Goal: Task Accomplishment & Management: Complete application form

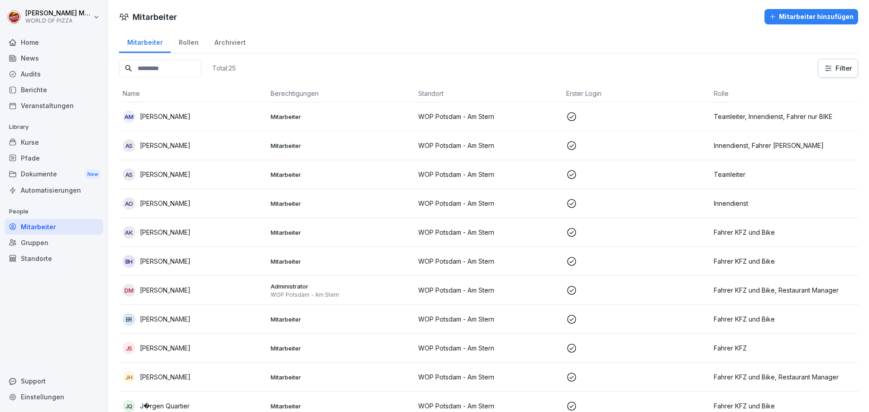
click at [803, 18] on div "Mitarbeiter hinzufügen" at bounding box center [811, 17] width 85 height 10
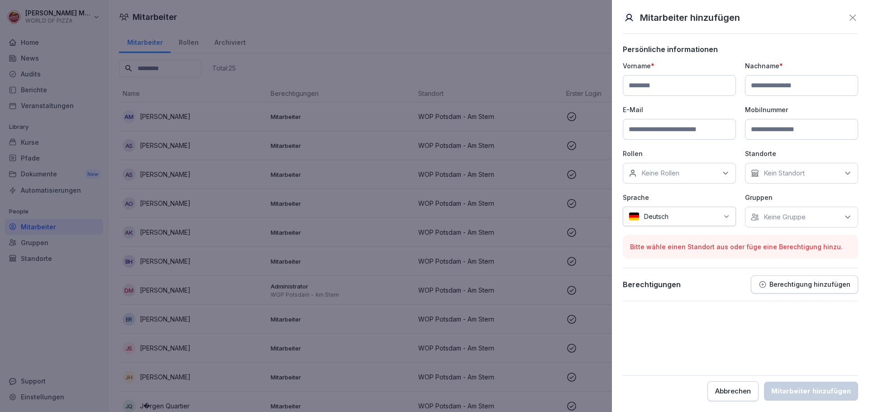
click at [654, 88] on input at bounding box center [679, 85] width 113 height 21
paste input "******"
type input "******"
click at [770, 83] on input at bounding box center [801, 85] width 113 height 21
paste input "******"
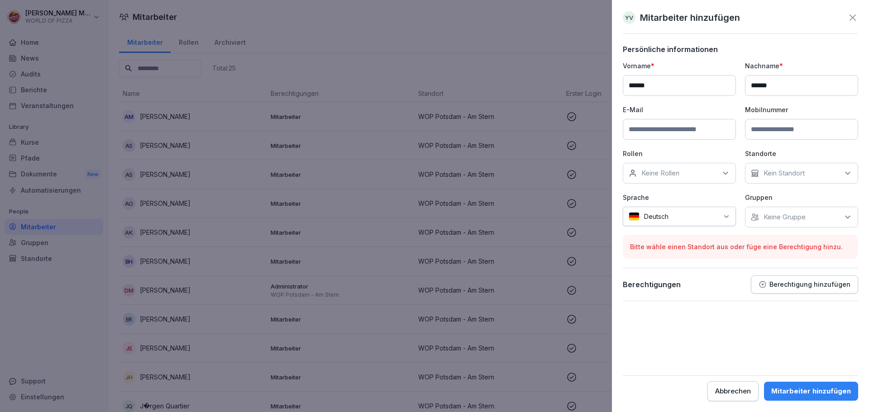
type input "******"
click at [647, 130] on input at bounding box center [679, 129] width 113 height 21
paste input "**********"
type input "**********"
click at [722, 169] on icon at bounding box center [725, 173] width 9 height 9
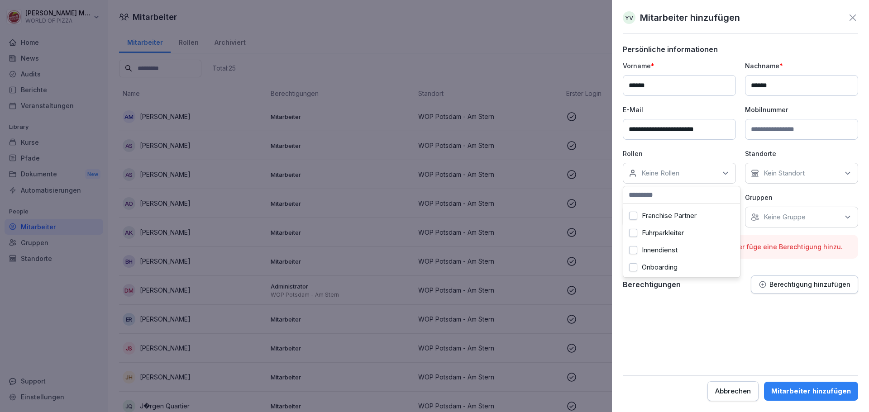
scroll to position [109, 0]
click at [652, 240] on label "Innendienst" at bounding box center [660, 244] width 36 height 8
click at [751, 346] on form "**********" at bounding box center [740, 223] width 235 height 356
click at [778, 167] on div "Kein Standort" at bounding box center [801, 173] width 113 height 21
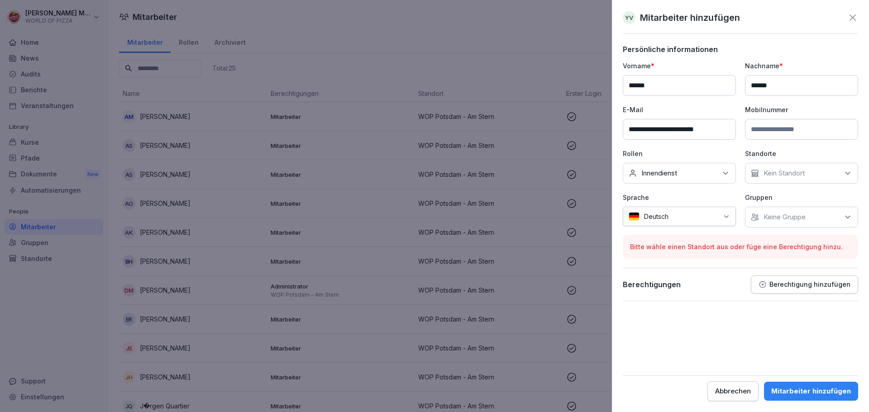
click at [778, 167] on div "Kein Standort" at bounding box center [801, 173] width 113 height 21
click at [784, 221] on div "WOP Potsdam - Am Stern" at bounding box center [803, 214] width 112 height 17
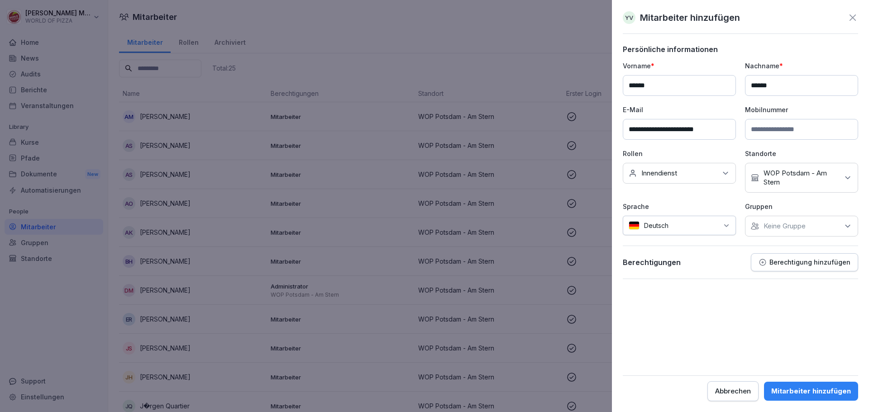
click at [760, 292] on form "**********" at bounding box center [740, 223] width 235 height 356
click at [716, 225] on div at bounding box center [695, 226] width 45 height 10
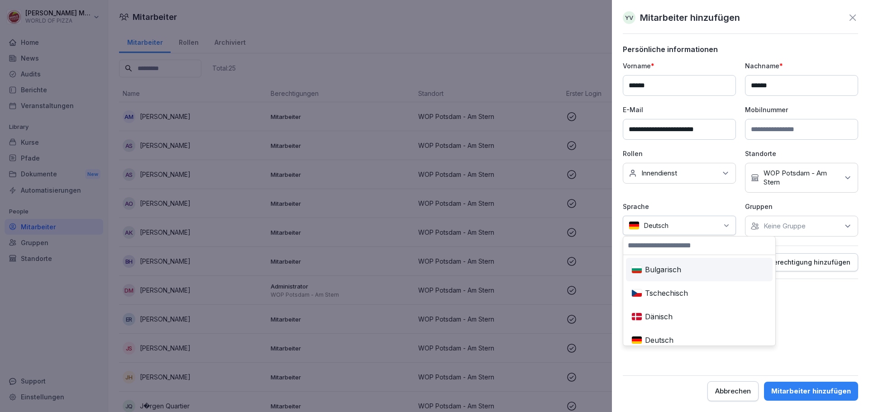
click at [695, 245] on input at bounding box center [699, 246] width 152 height 18
type input "***"
click at [687, 271] on div "Kasachisch" at bounding box center [663, 270] width 72 height 20
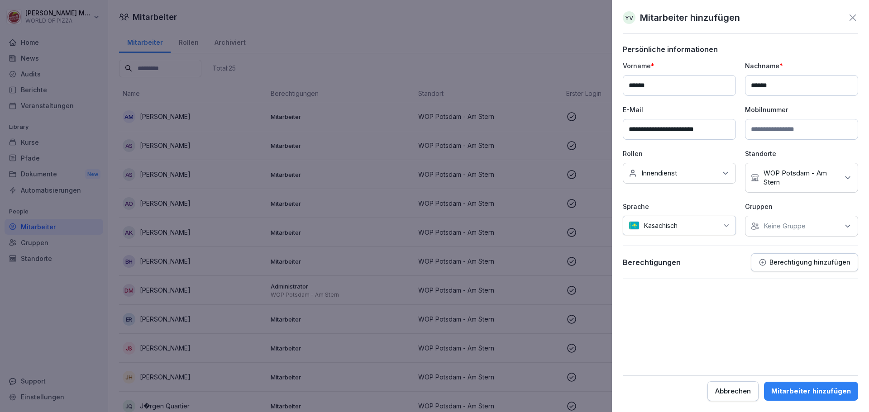
click at [813, 394] on div "Mitarbeiter hinzufügen" at bounding box center [811, 391] width 80 height 10
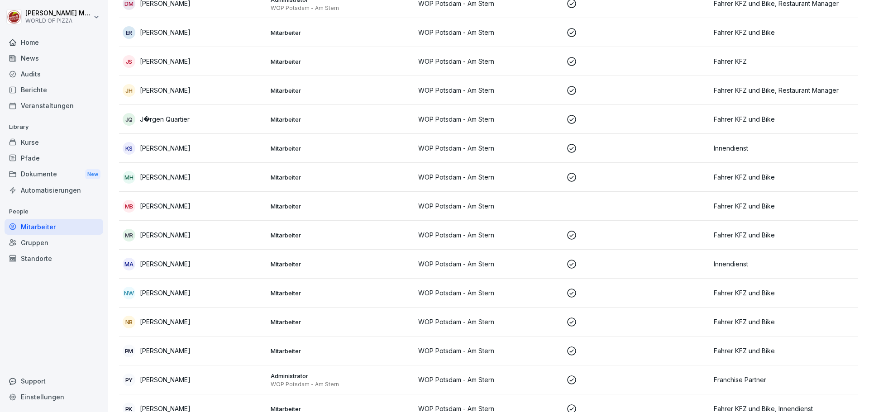
scroll to position [317, 0]
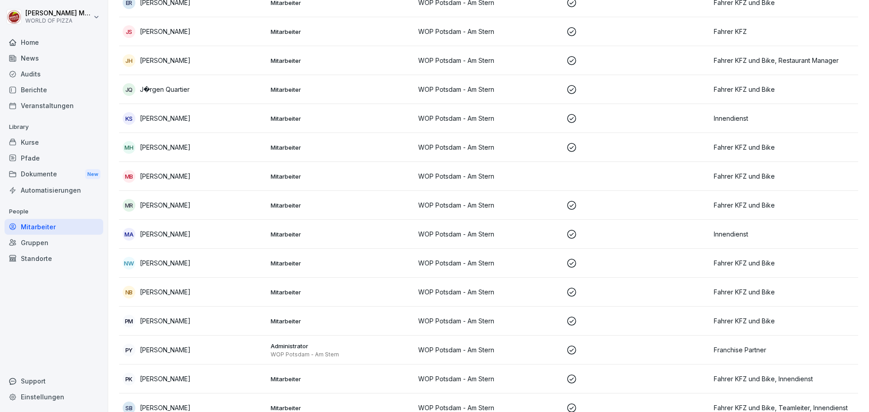
click at [184, 321] on p "[PERSON_NAME]" at bounding box center [165, 321] width 51 height 10
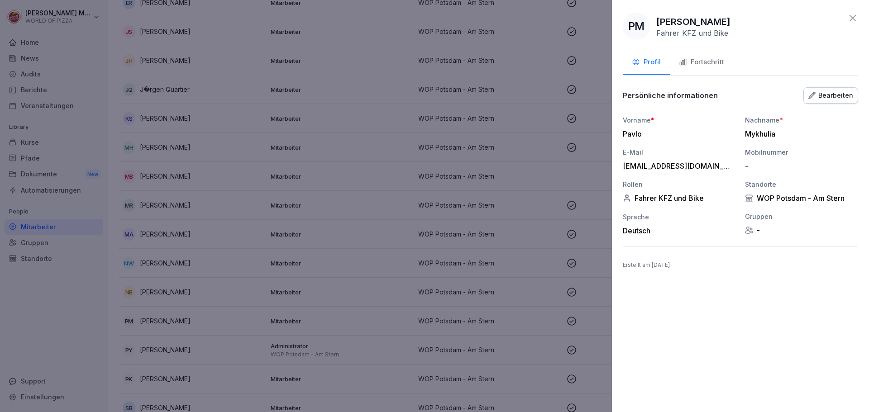
click at [836, 95] on div "Bearbeiten" at bounding box center [830, 95] width 45 height 10
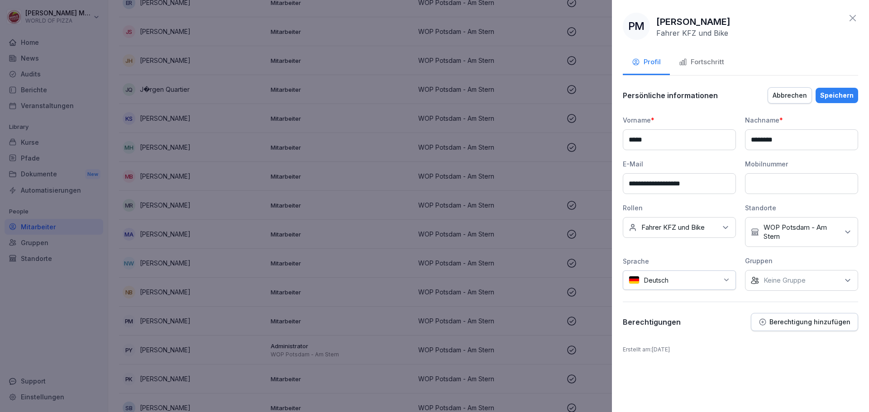
click at [698, 286] on div "Deutsch" at bounding box center [679, 280] width 113 height 19
type input "**"
click at [686, 323] on div "Ukrainisch" at bounding box center [663, 324] width 72 height 20
click at [837, 104] on div "Persönliche informationen Abbrechen Speichern" at bounding box center [740, 95] width 235 height 18
click at [841, 93] on div "Speichern" at bounding box center [836, 95] width 33 height 10
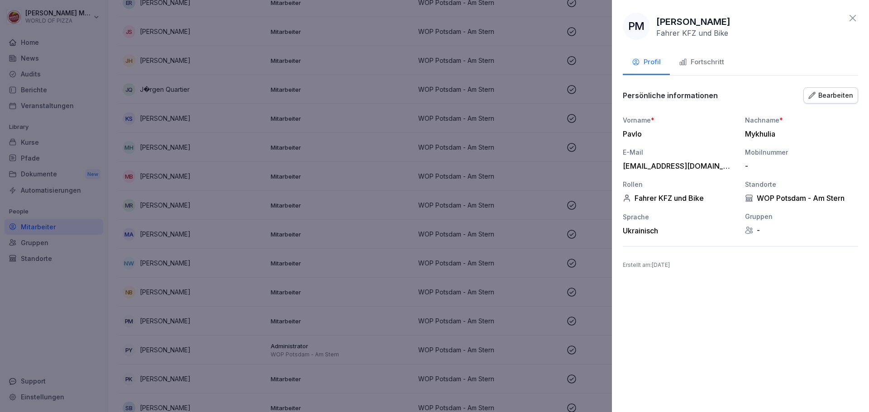
click at [852, 17] on icon at bounding box center [852, 18] width 11 height 11
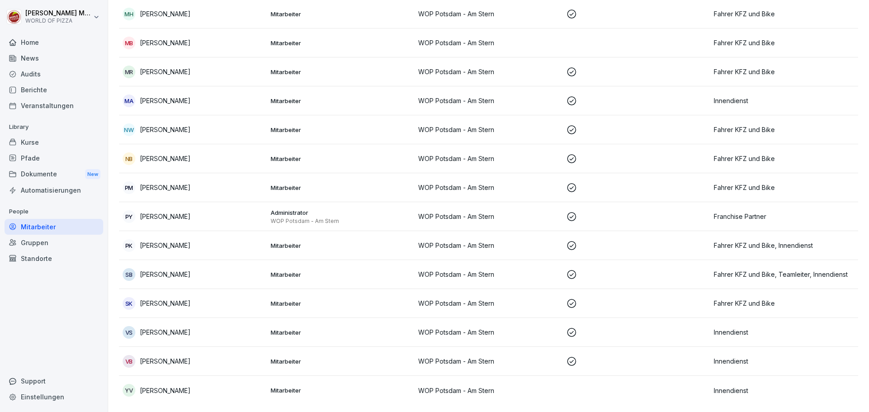
scroll to position [457, 0]
click at [169, 356] on p "[PERSON_NAME]" at bounding box center [165, 361] width 51 height 10
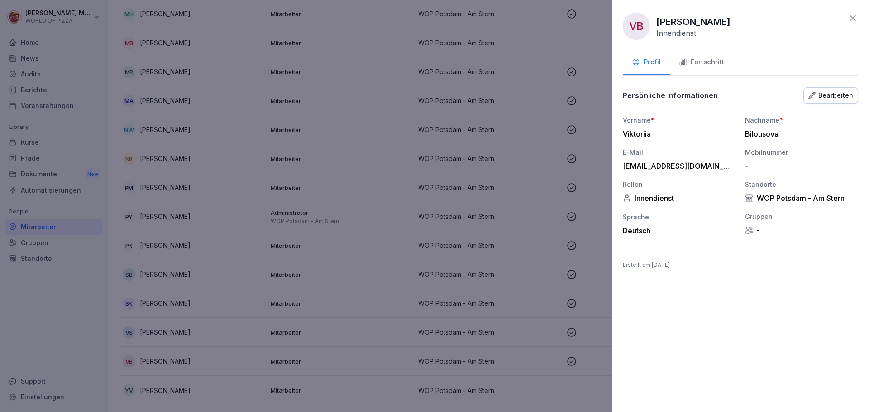
click at [824, 97] on div "Bearbeiten" at bounding box center [830, 95] width 45 height 10
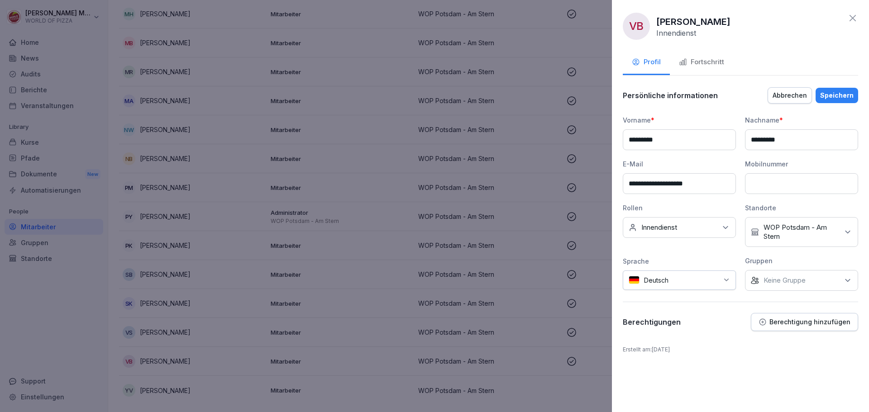
click at [675, 279] on div at bounding box center [695, 281] width 45 height 10
click at [673, 297] on input at bounding box center [699, 300] width 152 height 18
type input "**"
click at [676, 325] on div "Ukrainisch" at bounding box center [663, 324] width 72 height 20
click at [841, 95] on div "Speichern" at bounding box center [836, 95] width 33 height 10
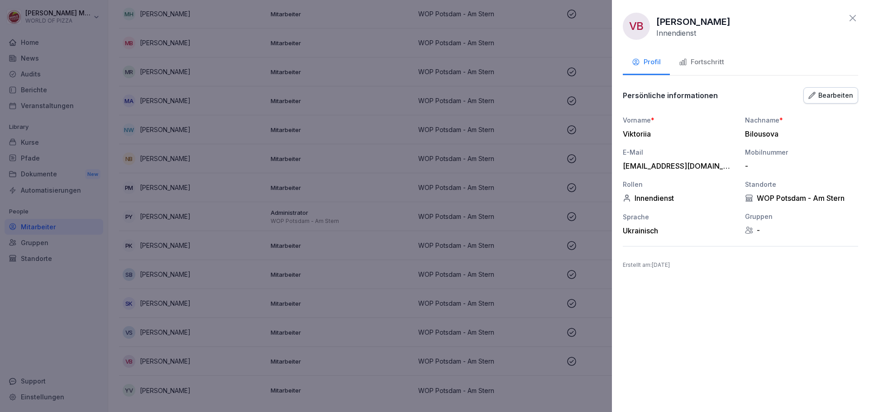
click at [854, 19] on icon at bounding box center [852, 18] width 11 height 11
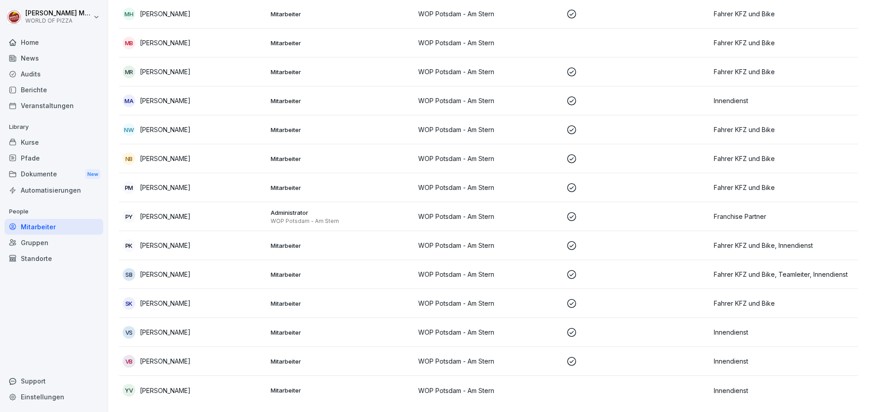
scroll to position [412, 0]
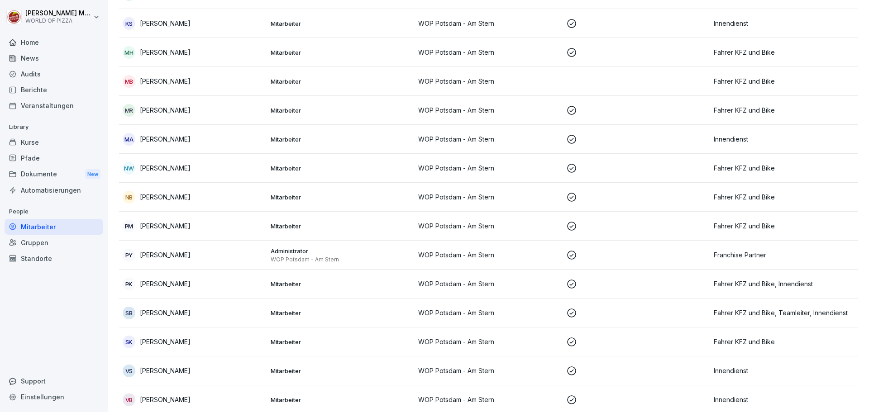
drag, startPoint x: 561, startPoint y: 78, endPoint x: 438, endPoint y: 84, distance: 122.8
click at [438, 84] on p "WOP Potsdam - Am Stern" at bounding box center [488, 81] width 141 height 10
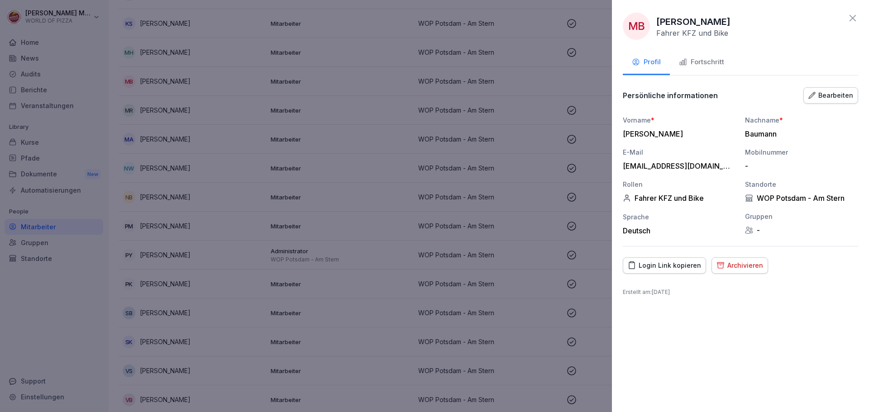
click at [836, 98] on div "Bearbeiten" at bounding box center [830, 95] width 45 height 10
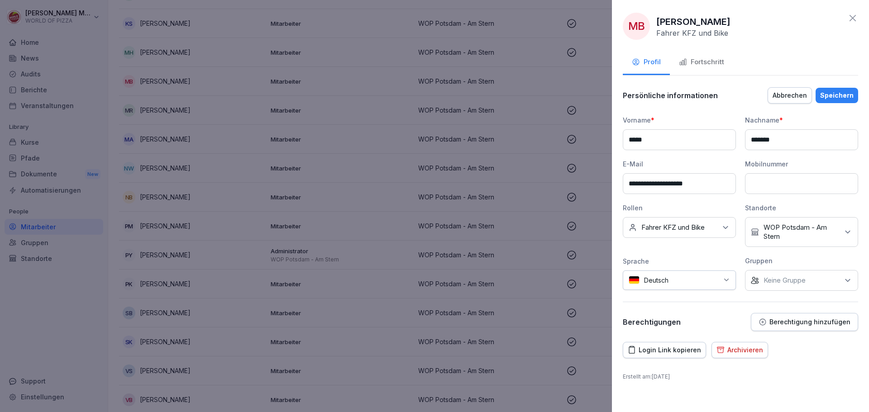
click at [788, 96] on div "Abbrechen" at bounding box center [789, 95] width 34 height 10
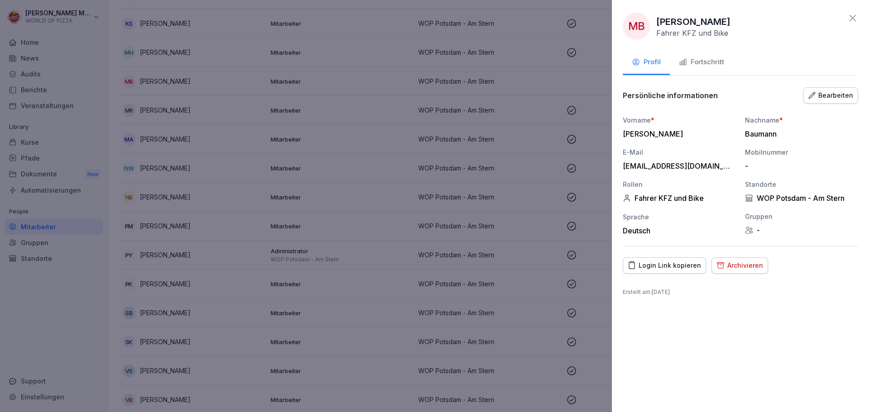
click at [850, 19] on icon at bounding box center [852, 18] width 11 height 11
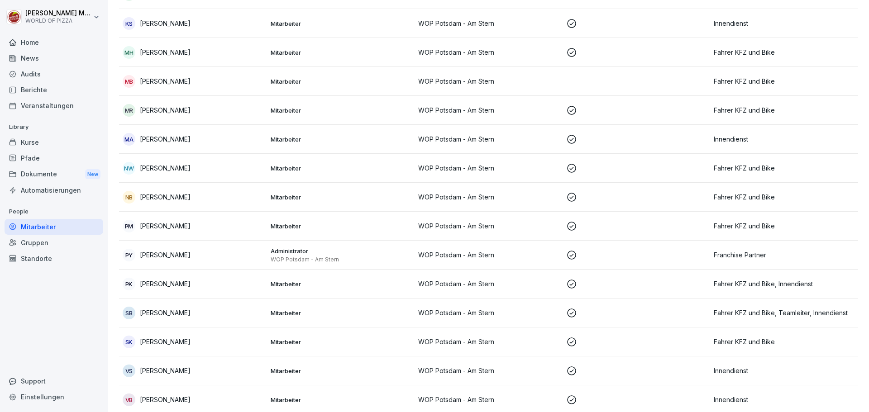
click at [145, 82] on p "[PERSON_NAME]" at bounding box center [165, 81] width 51 height 10
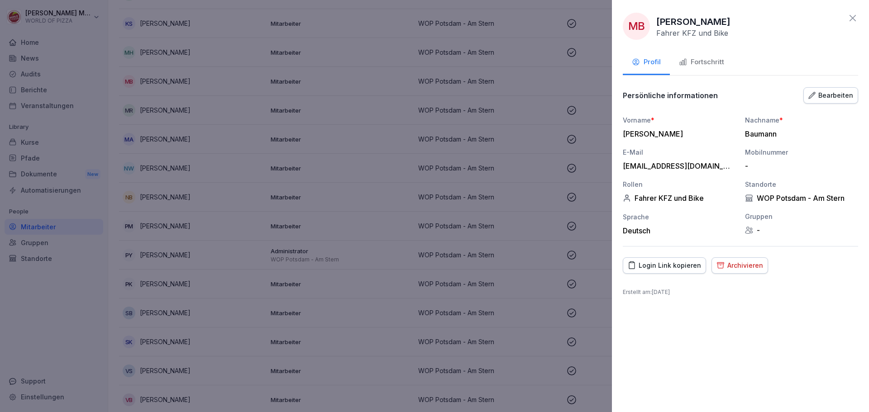
click at [707, 57] on div "Fortschritt" at bounding box center [701, 62] width 45 height 10
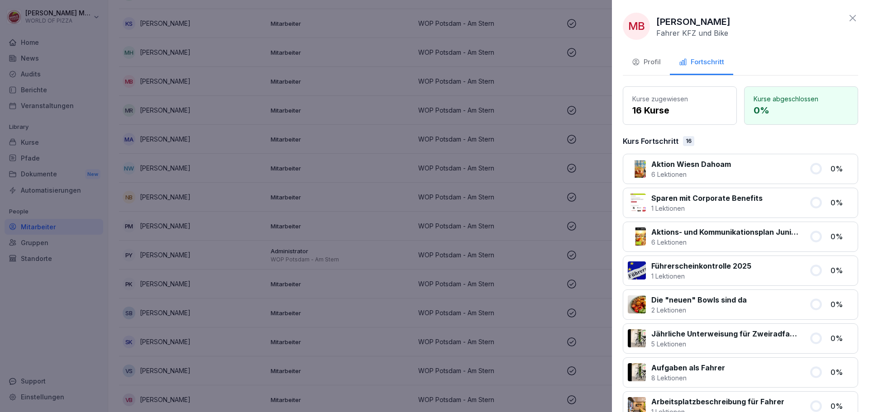
click at [654, 61] on div "Profil" at bounding box center [646, 62] width 29 height 10
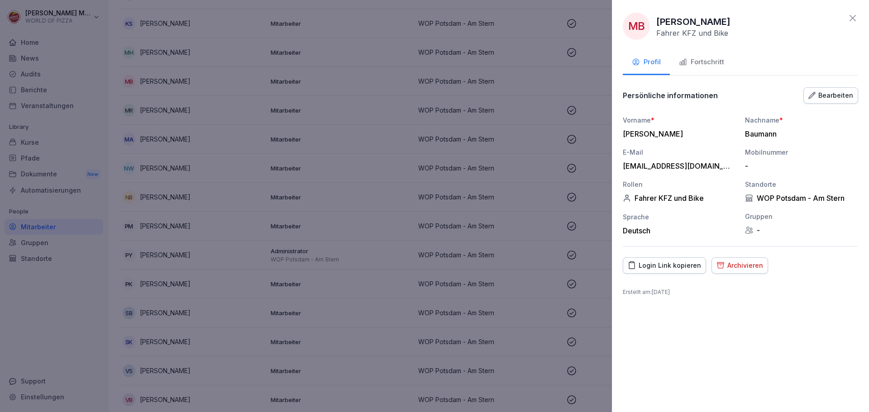
click at [675, 268] on div "Login Link kopieren" at bounding box center [663, 266] width 73 height 10
click at [853, 15] on icon at bounding box center [852, 18] width 11 height 11
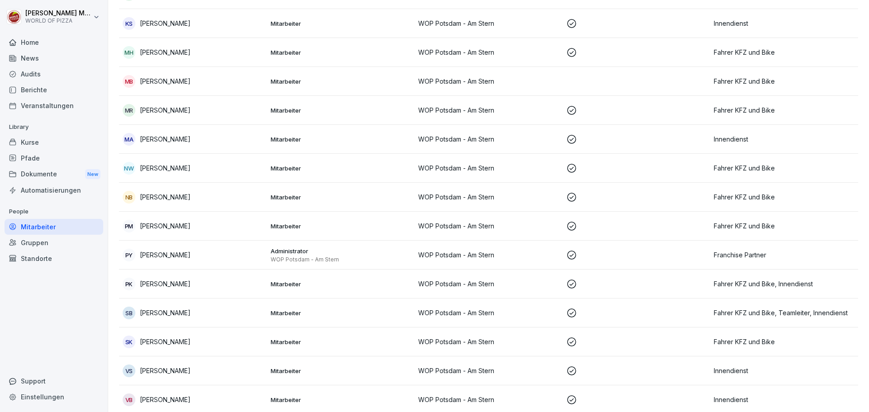
click at [43, 224] on div "Mitarbeiter" at bounding box center [54, 227] width 99 height 16
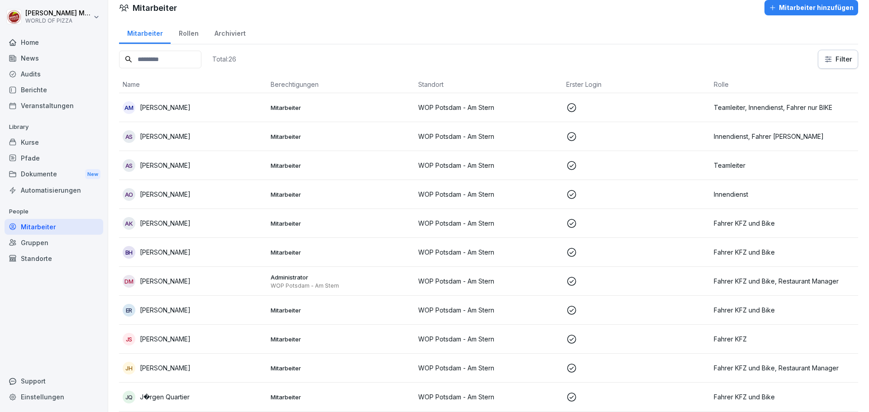
click at [43, 224] on div "Mitarbeiter" at bounding box center [54, 227] width 99 height 16
click at [189, 33] on div "Rollen" at bounding box center [189, 32] width 36 height 23
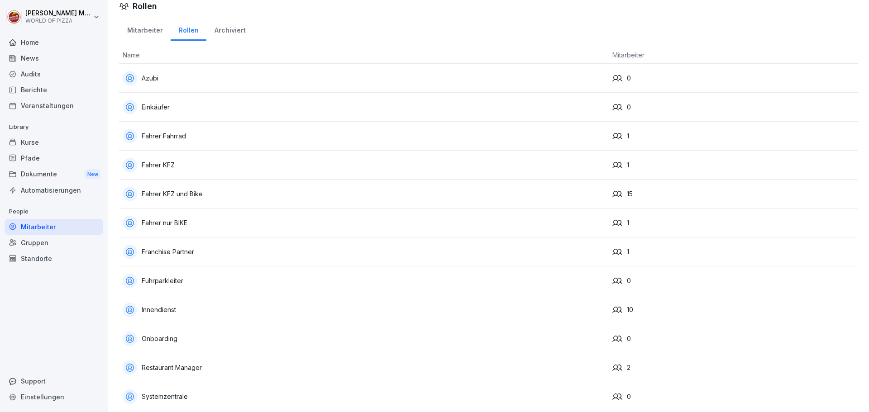
scroll to position [6, 0]
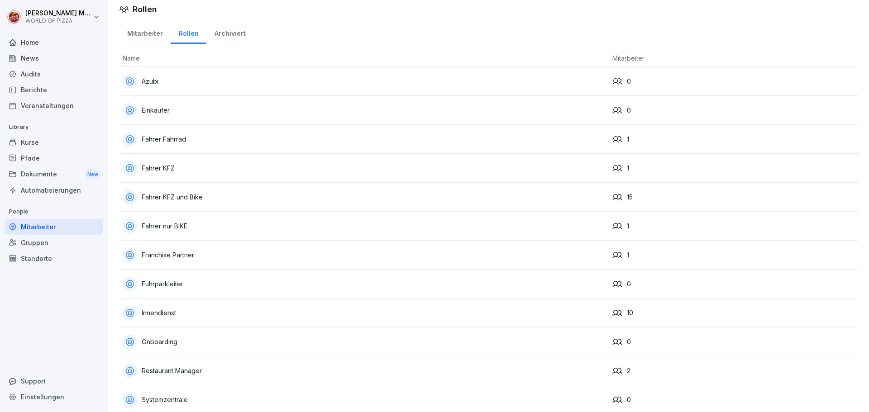
click at [234, 36] on div "Archiviert" at bounding box center [229, 32] width 47 height 23
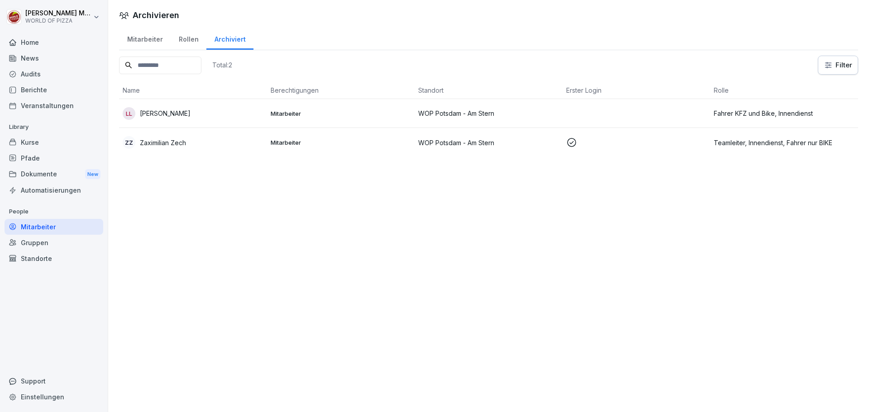
click at [186, 40] on div "Rollen" at bounding box center [189, 38] width 36 height 23
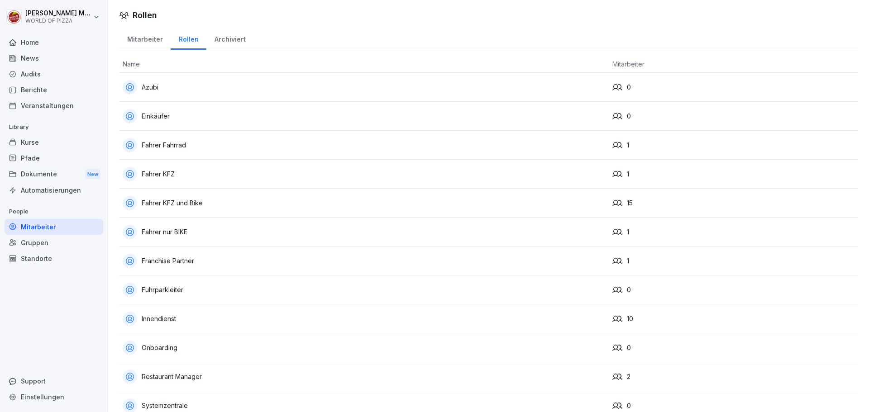
click at [148, 41] on div "Mitarbeiter" at bounding box center [145, 38] width 52 height 23
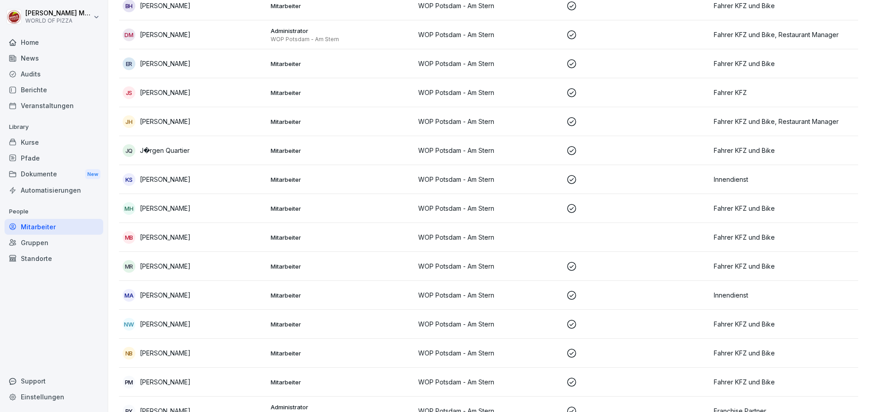
scroll to position [271, 0]
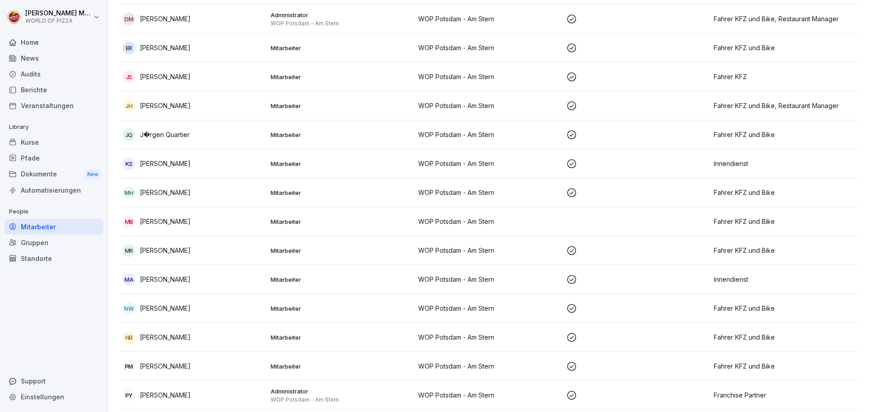
click at [153, 221] on p "[PERSON_NAME]" at bounding box center [165, 222] width 51 height 10
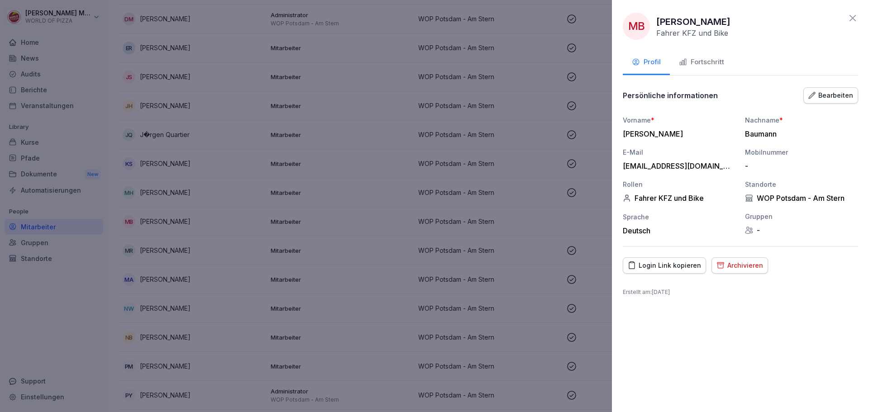
click at [823, 96] on div "Bearbeiten" at bounding box center [830, 95] width 45 height 10
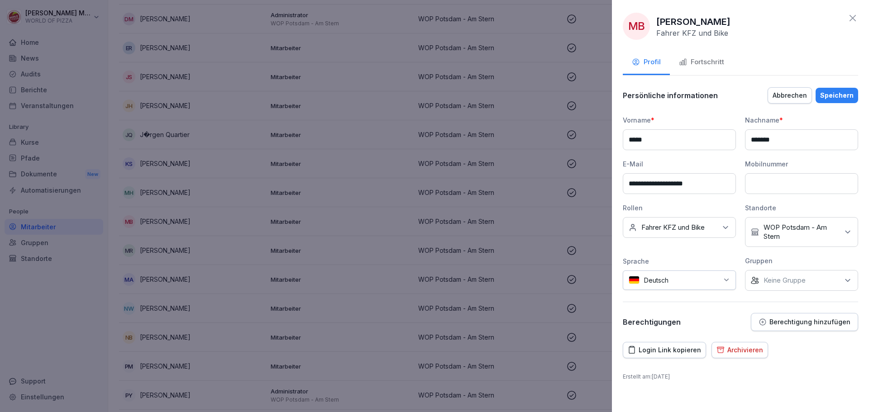
click at [680, 352] on div "Login Link kopieren" at bounding box center [663, 350] width 73 height 10
click at [711, 63] on div "Fortschritt" at bounding box center [701, 62] width 45 height 10
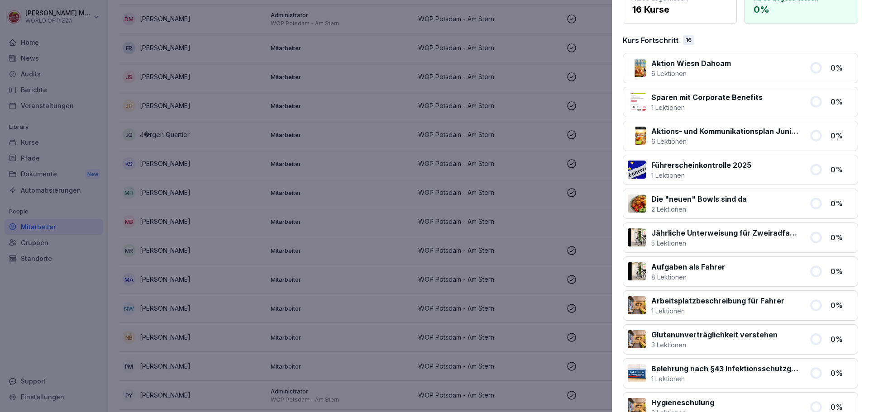
scroll to position [0, 0]
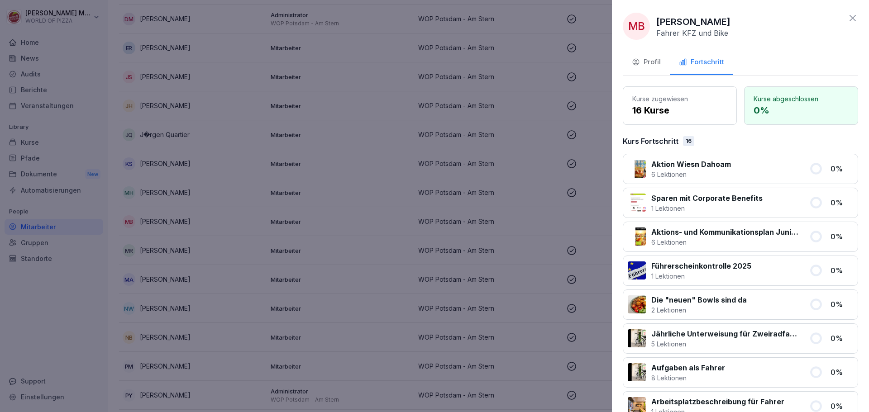
drag, startPoint x: 705, startPoint y: 168, endPoint x: 686, endPoint y: 171, distance: 19.3
click at [686, 171] on p "6 Lektionen" at bounding box center [691, 175] width 80 height 10
click at [811, 166] on icon at bounding box center [816, 169] width 10 height 10
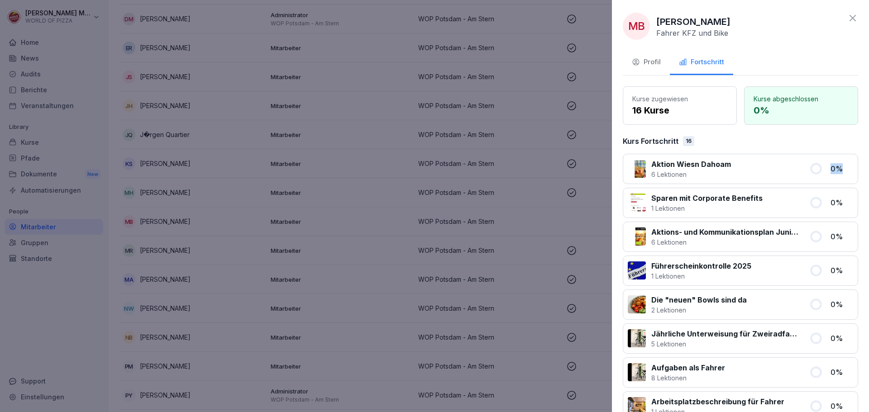
click at [811, 166] on icon at bounding box center [816, 169] width 10 height 10
click at [645, 58] on div "Profil" at bounding box center [646, 62] width 29 height 10
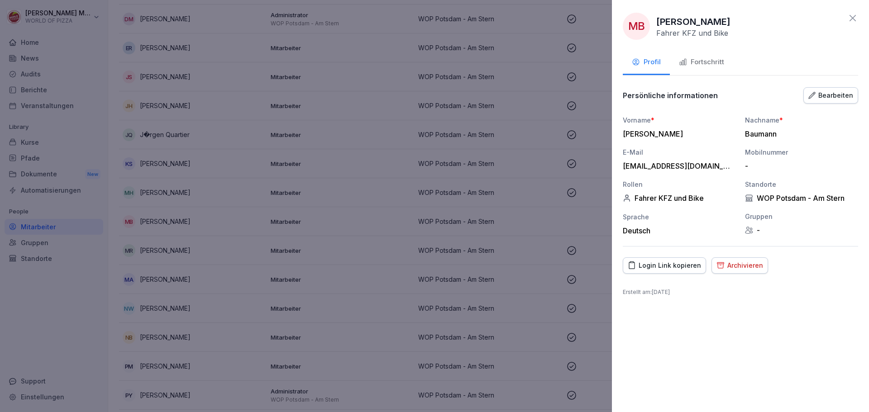
click at [851, 20] on icon at bounding box center [852, 18] width 6 height 6
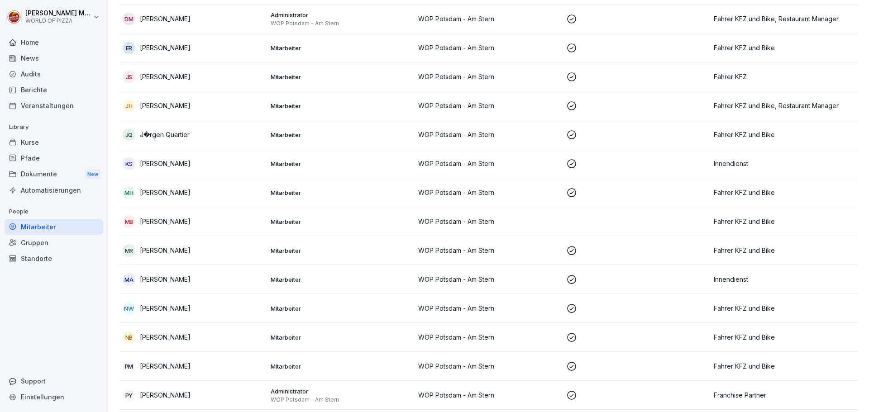
click at [26, 144] on div "Kurse" at bounding box center [54, 142] width 99 height 16
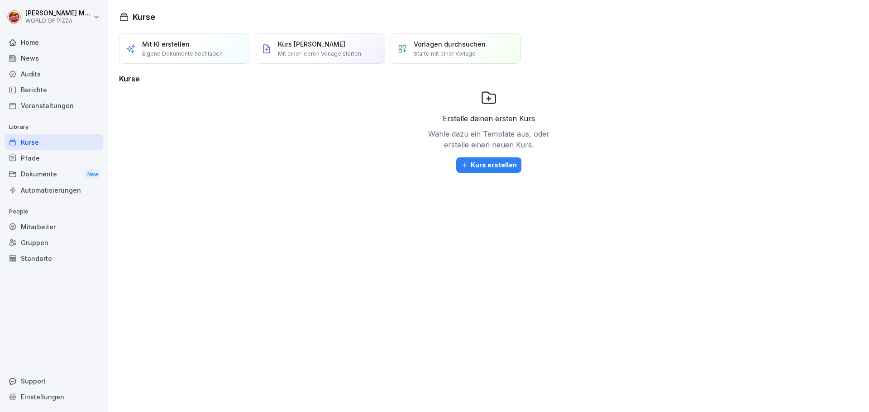
click at [42, 161] on div "Pfade" at bounding box center [54, 158] width 99 height 16
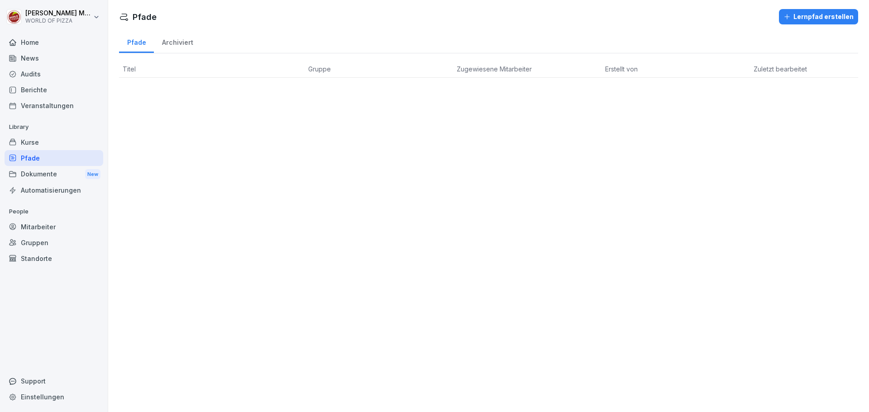
click at [38, 93] on div "Berichte" at bounding box center [54, 90] width 99 height 16
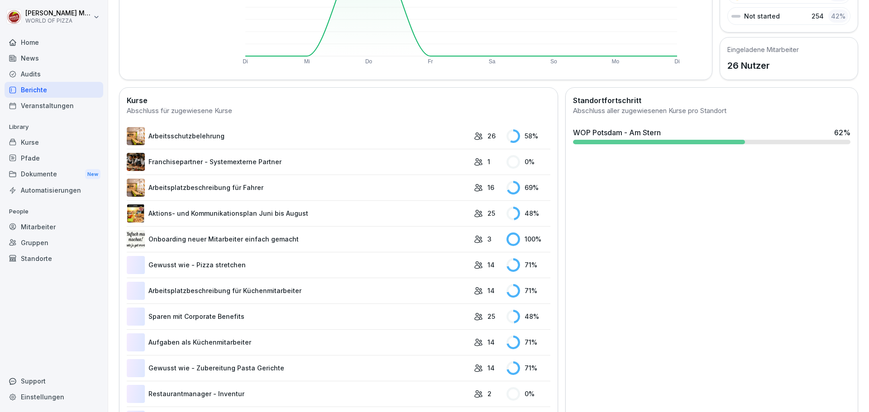
scroll to position [181, 0]
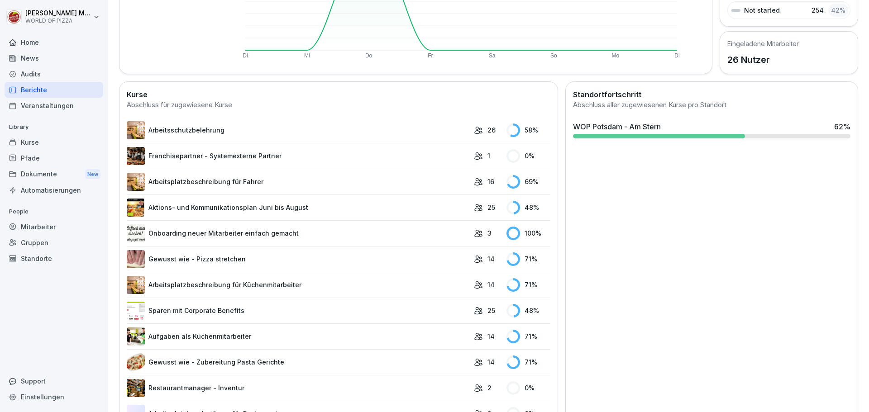
click at [267, 158] on link "Franchisepartner - Systemexterne Partner" at bounding box center [298, 156] width 342 height 18
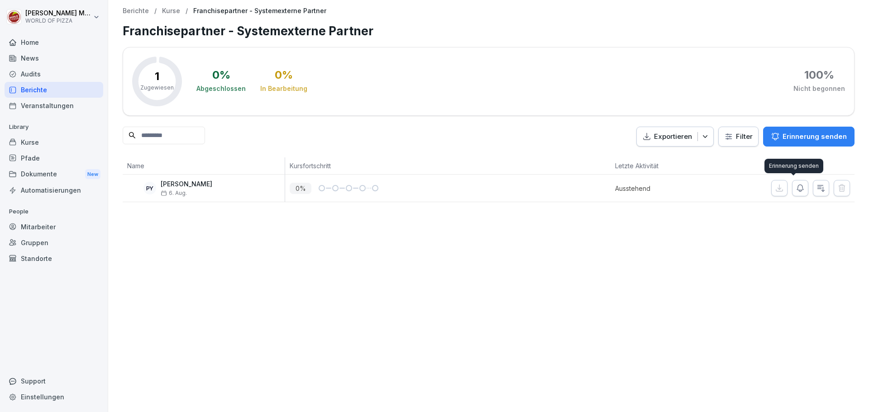
click at [798, 191] on button "button" at bounding box center [800, 188] width 16 height 16
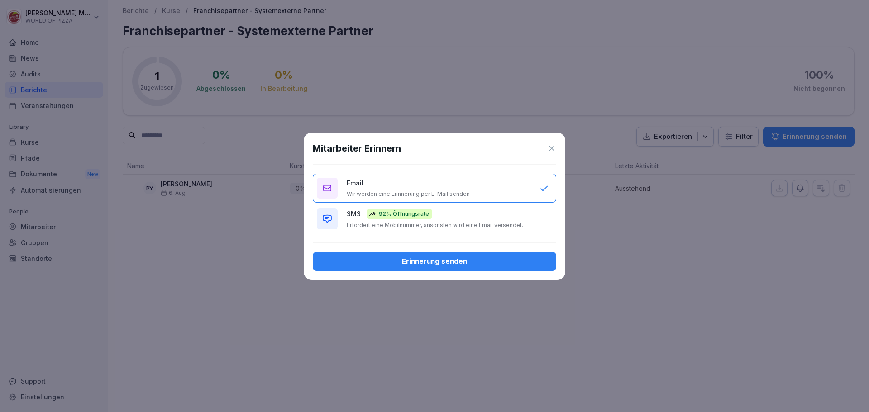
click at [467, 266] on div "Erinnerung senden" at bounding box center [434, 262] width 229 height 10
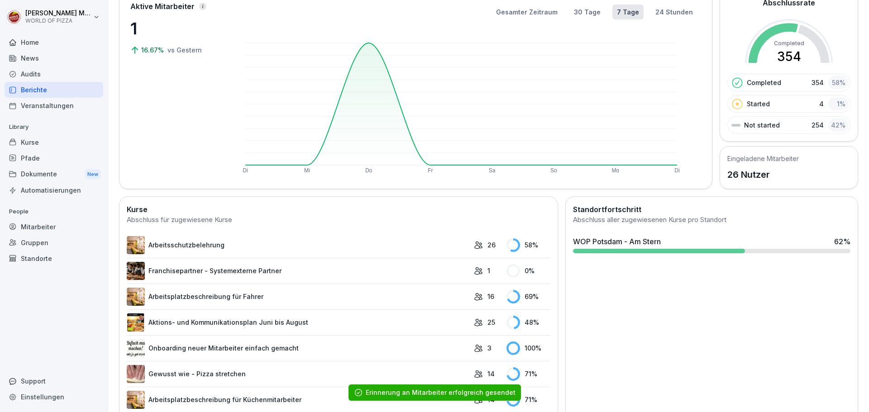
scroll to position [181, 0]
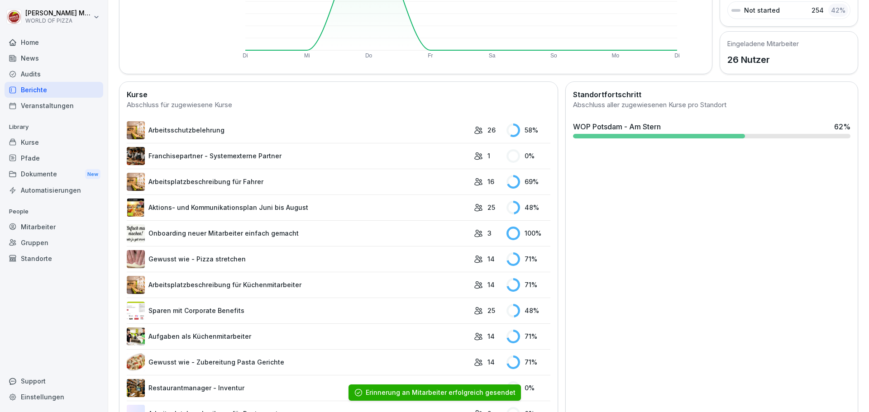
click at [189, 129] on link "Arbeitsschutzbelehrung" at bounding box center [298, 130] width 342 height 18
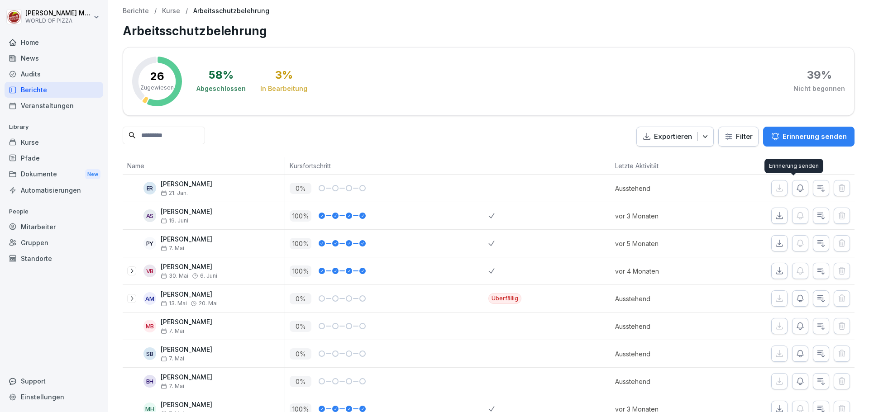
click at [798, 193] on button "button" at bounding box center [800, 188] width 16 height 16
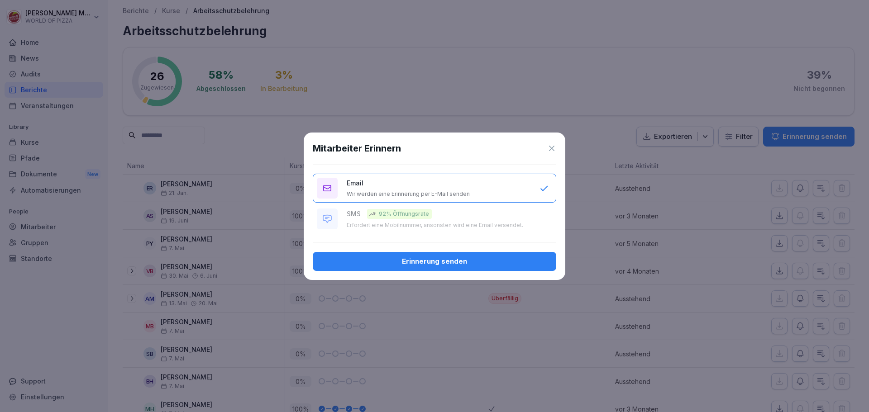
click at [439, 260] on div "Erinnerung senden" at bounding box center [434, 262] width 229 height 10
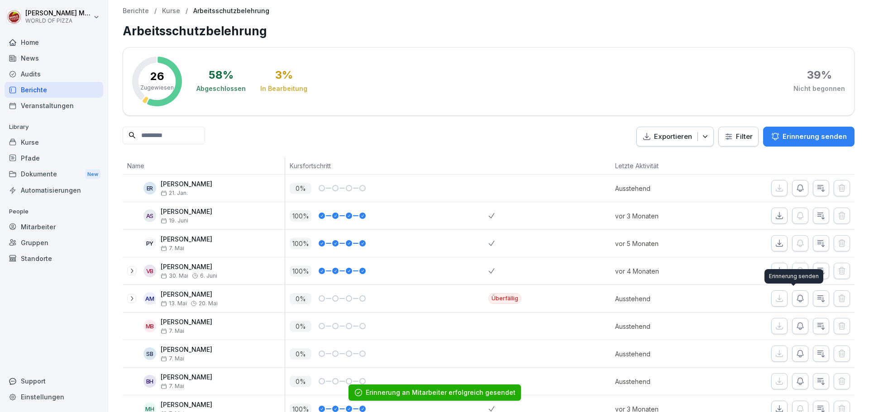
click at [797, 304] on button "button" at bounding box center [800, 298] width 16 height 16
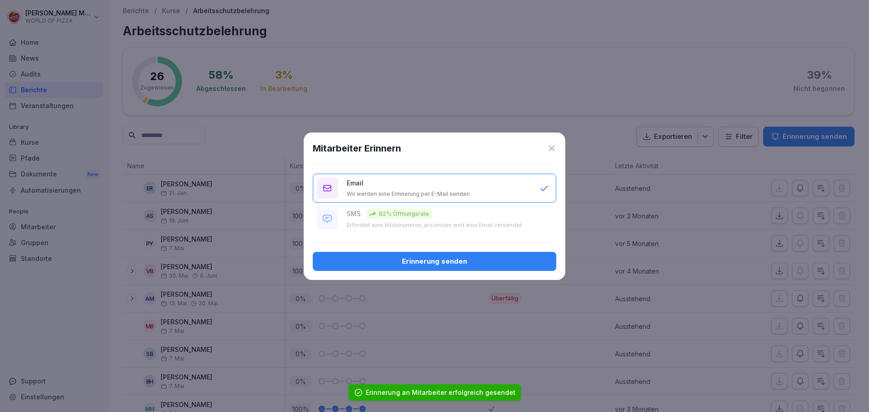
click at [443, 255] on button "Erinnerung senden" at bounding box center [434, 261] width 243 height 19
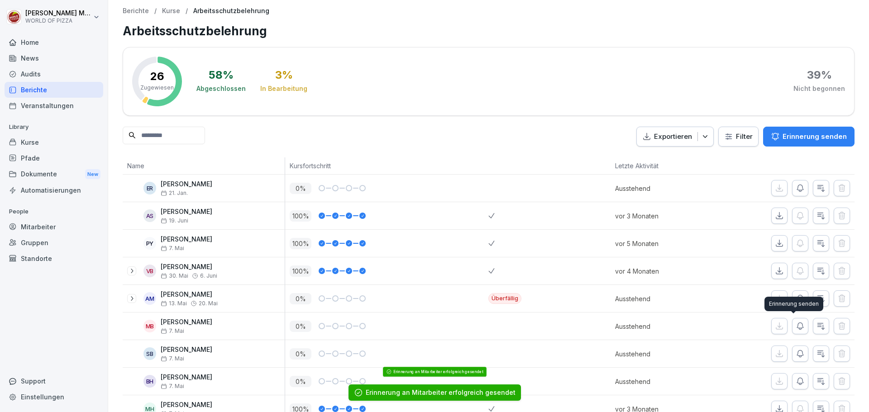
click at [797, 328] on icon "button" at bounding box center [799, 326] width 9 height 9
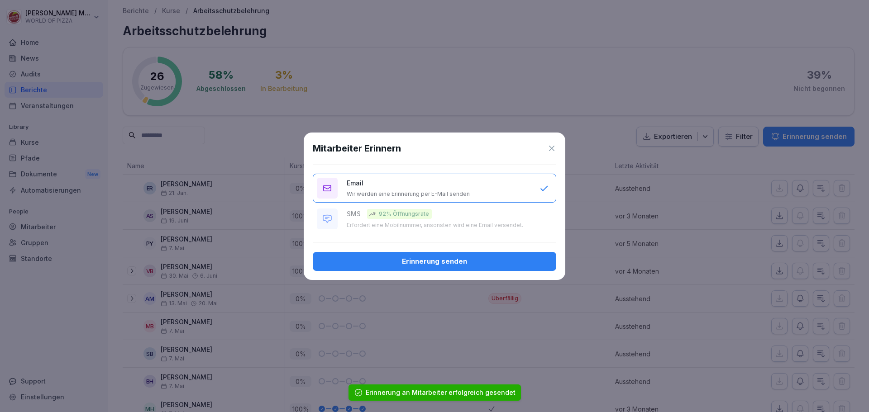
click at [452, 257] on div "Erinnerung senden" at bounding box center [434, 262] width 229 height 10
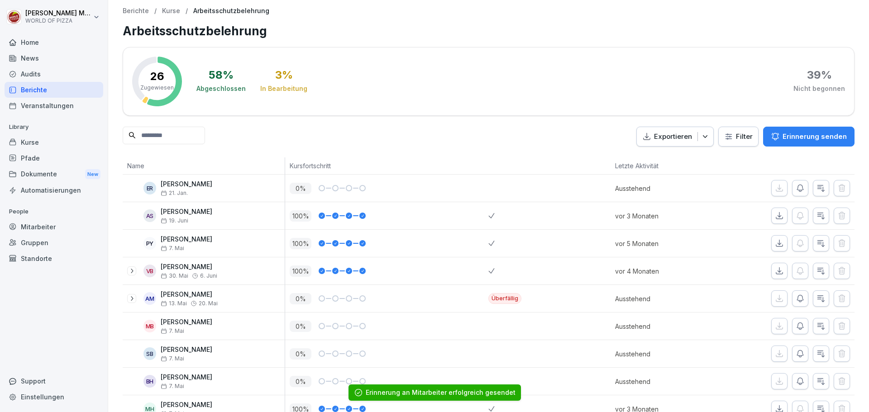
click at [746, 140] on html "Daniel Mörsel WORLD OF PIZZA Home News Audits Berichte Veranstaltungen Library …" at bounding box center [434, 206] width 869 height 412
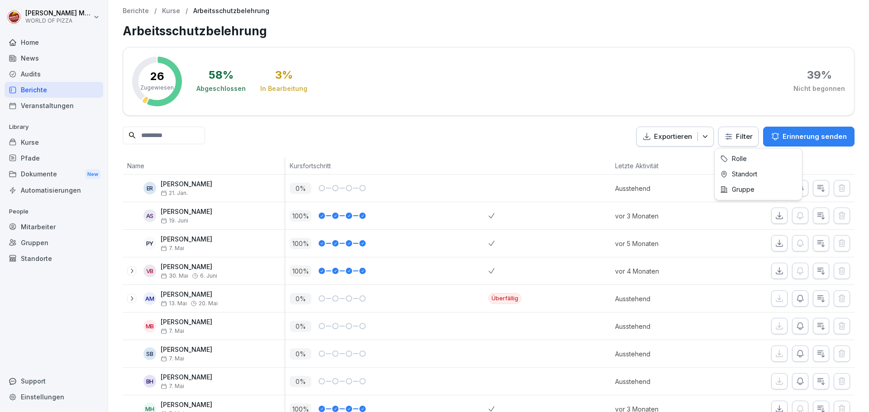
click at [746, 140] on html "Daniel Mörsel WORLD OF PIZZA Home News Audits Berichte Veranstaltungen Library …" at bounding box center [434, 206] width 869 height 412
click at [782, 136] on p "Erinnerung senden" at bounding box center [814, 137] width 64 height 10
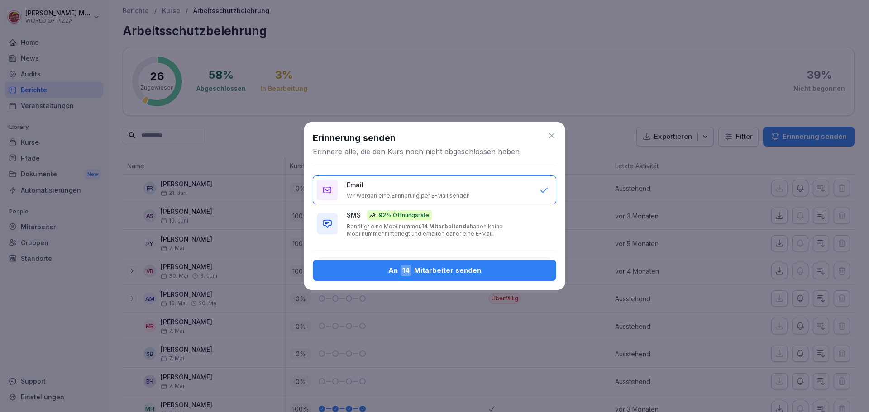
click at [551, 135] on icon at bounding box center [551, 135] width 9 height 9
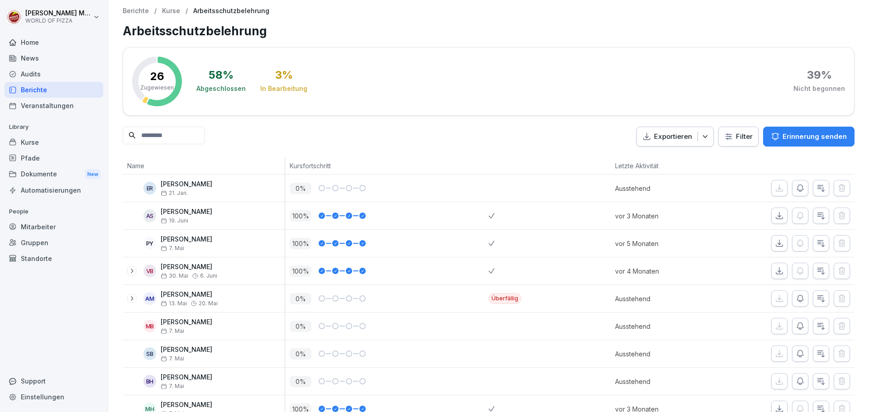
click at [805, 138] on p "Erinnerung senden" at bounding box center [814, 137] width 64 height 10
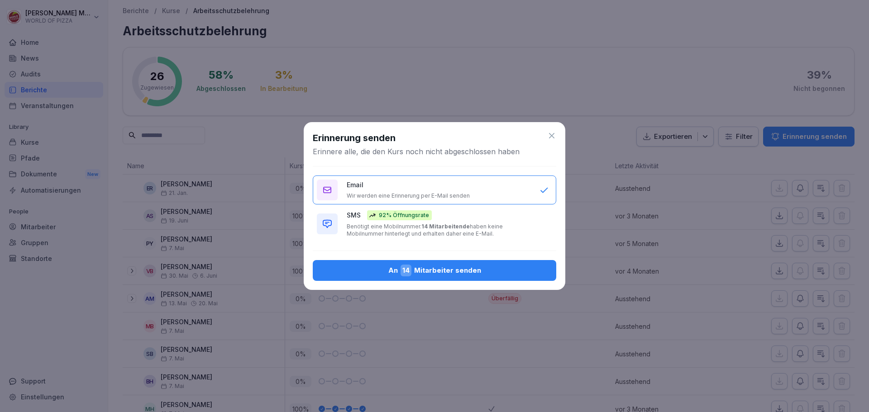
click at [421, 273] on div "An 14 Mitarbeiter senden" at bounding box center [434, 271] width 229 height 12
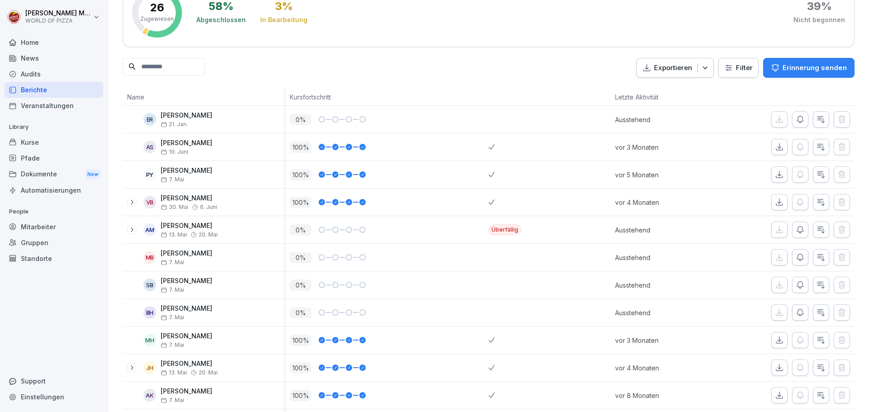
scroll to position [48, 0]
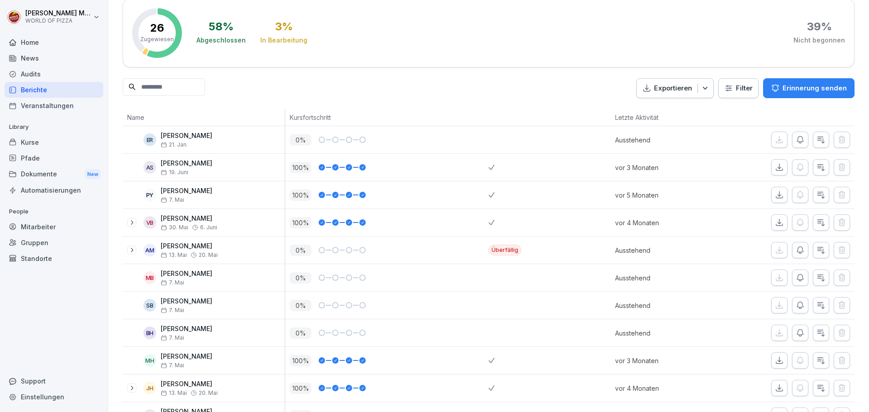
click at [183, 84] on input at bounding box center [164, 87] width 82 height 18
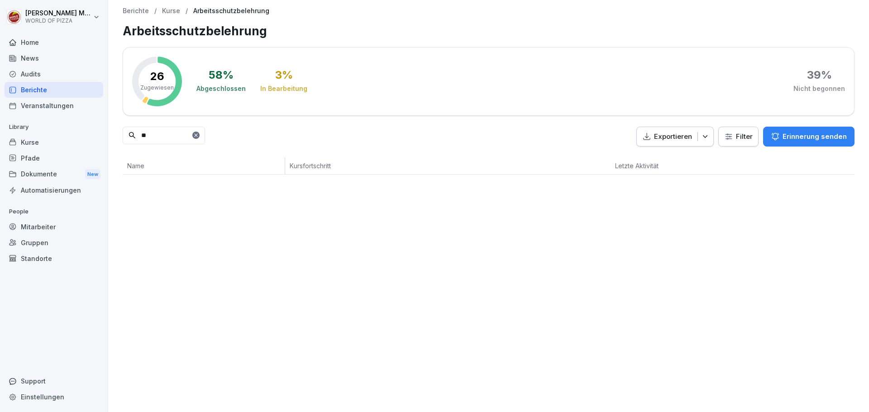
type input "*"
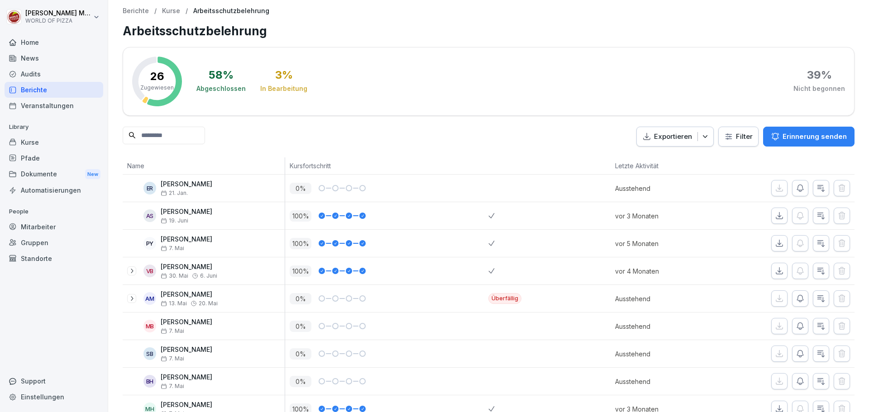
click at [160, 133] on input at bounding box center [164, 136] width 82 height 18
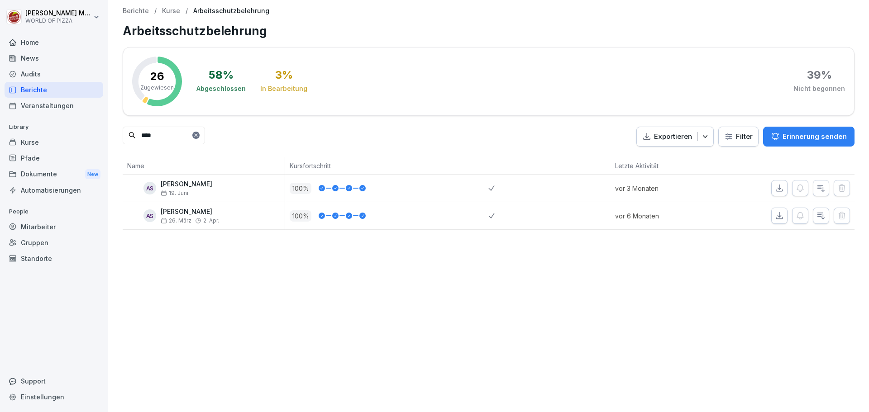
drag, startPoint x: 162, startPoint y: 139, endPoint x: 96, endPoint y: 142, distance: 65.7
click at [96, 142] on div "Daniel Mörsel WORLD OF PIZZA Home News Audits Berichte Veranstaltungen Library …" at bounding box center [434, 206] width 869 height 412
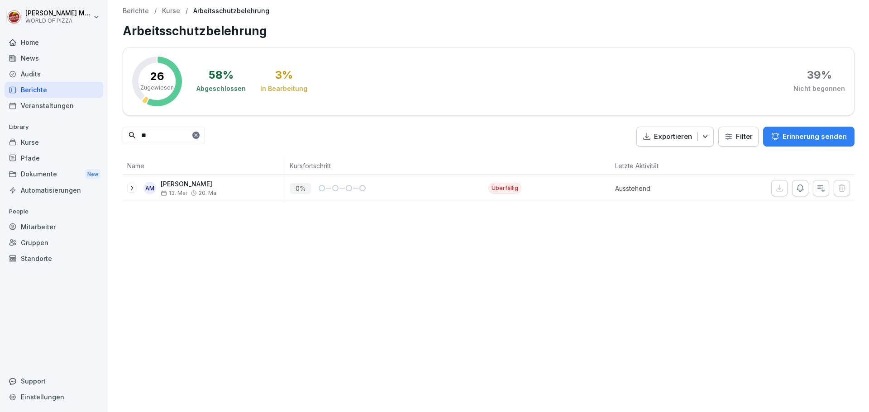
type input "*"
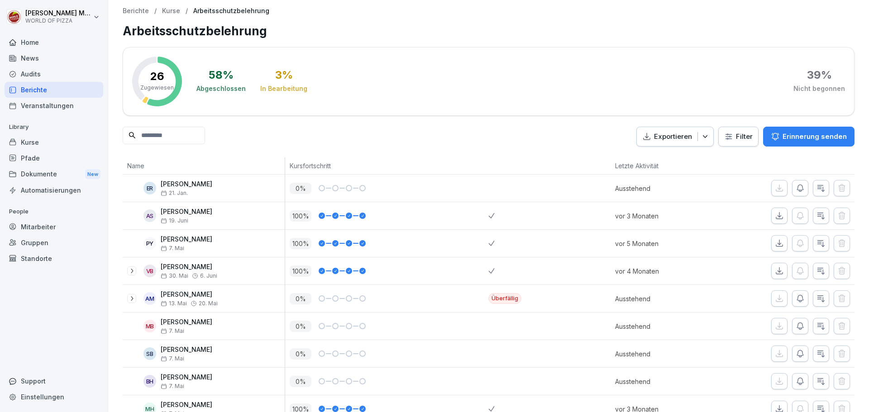
click at [38, 233] on div "Mitarbeiter" at bounding box center [54, 227] width 99 height 16
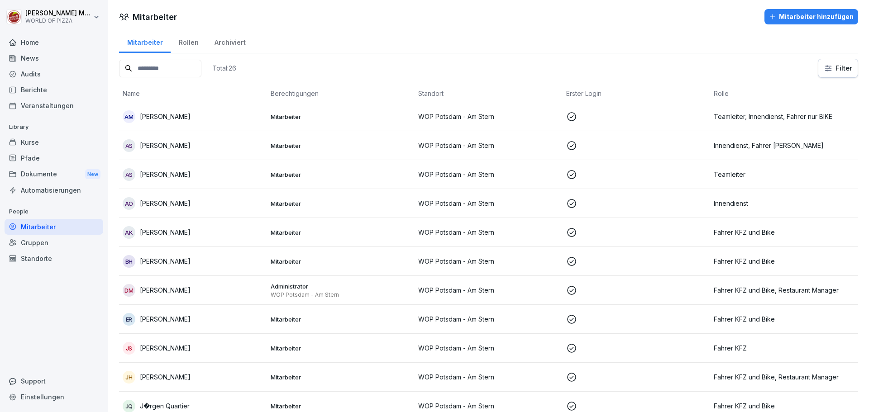
click at [157, 70] on input at bounding box center [160, 69] width 82 height 18
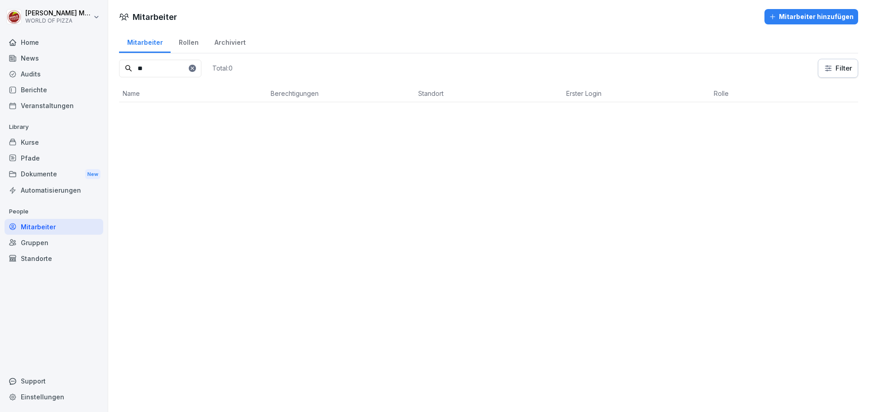
type input "*"
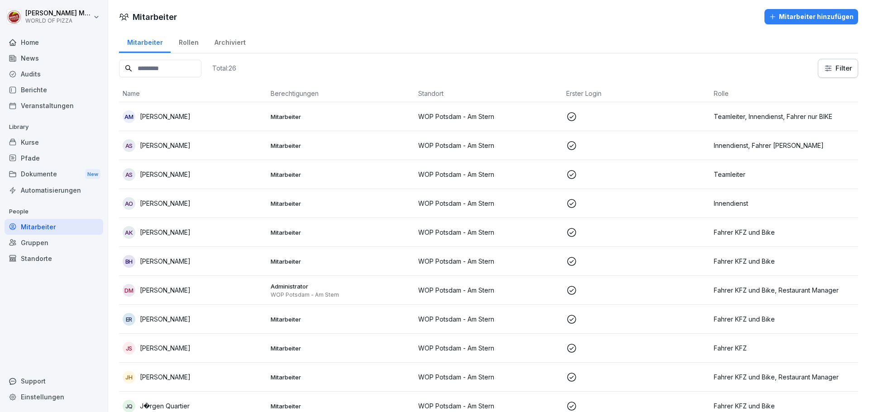
click at [806, 17] on div "Mitarbeiter hinzufügen" at bounding box center [811, 17] width 85 height 10
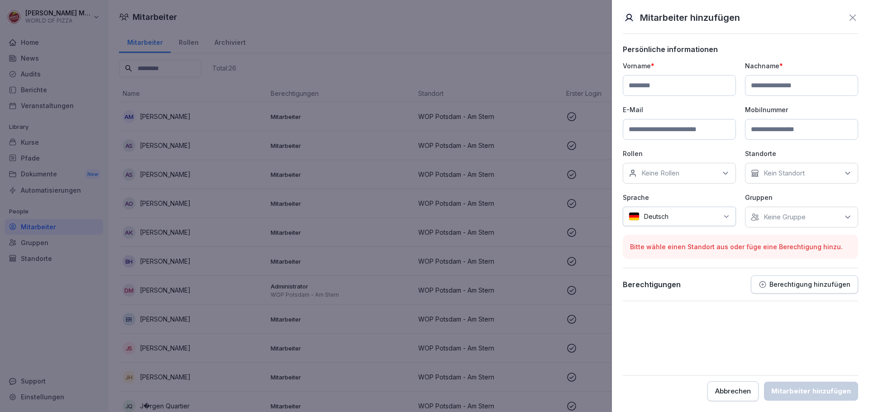
click at [648, 90] on input at bounding box center [679, 85] width 113 height 21
paste input "*****"
type input "*****"
click at [776, 86] on input at bounding box center [801, 85] width 113 height 21
paste input "******"
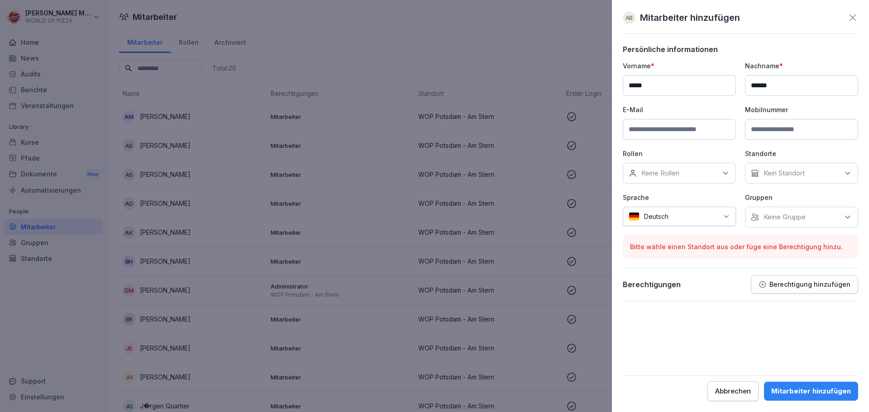
type input "******"
click at [813, 177] on div "Kein Standort" at bounding box center [801, 173] width 113 height 21
click at [804, 213] on label "WOP Potsdam - Am Stern" at bounding box center [804, 215] width 81 height 8
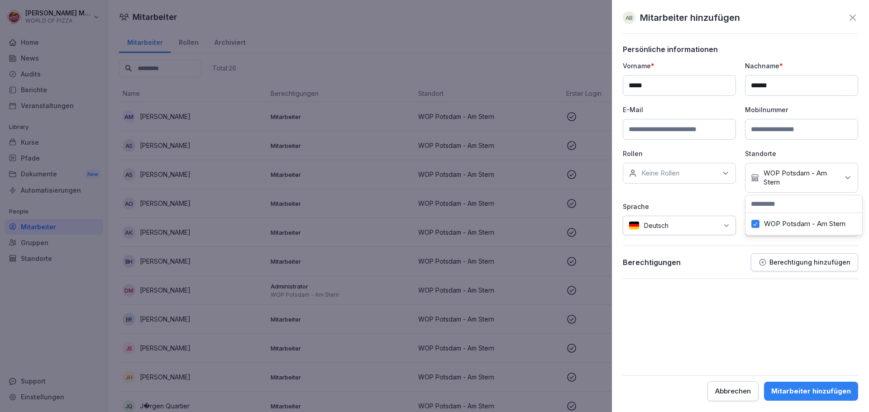
click at [661, 129] on input at bounding box center [679, 129] width 113 height 21
paste input "**********"
type input "**********"
click at [808, 392] on div "Mitarbeiter hinzufügen" at bounding box center [811, 391] width 80 height 10
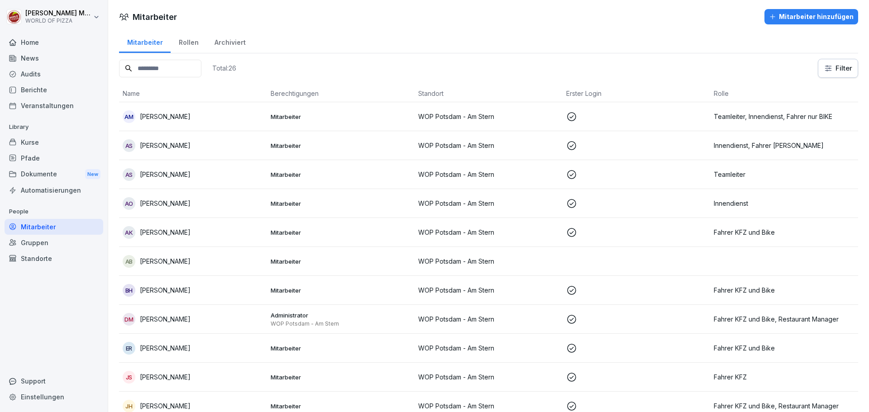
click at [178, 260] on p "[PERSON_NAME]" at bounding box center [165, 262] width 51 height 10
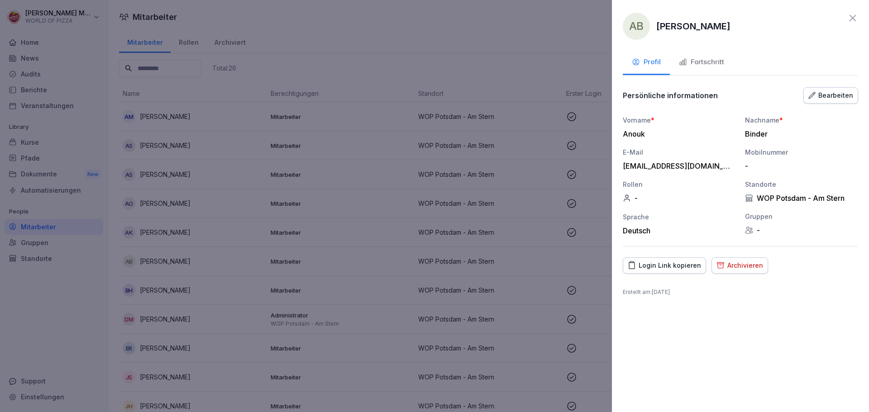
click at [827, 97] on div "Bearbeiten" at bounding box center [830, 95] width 45 height 10
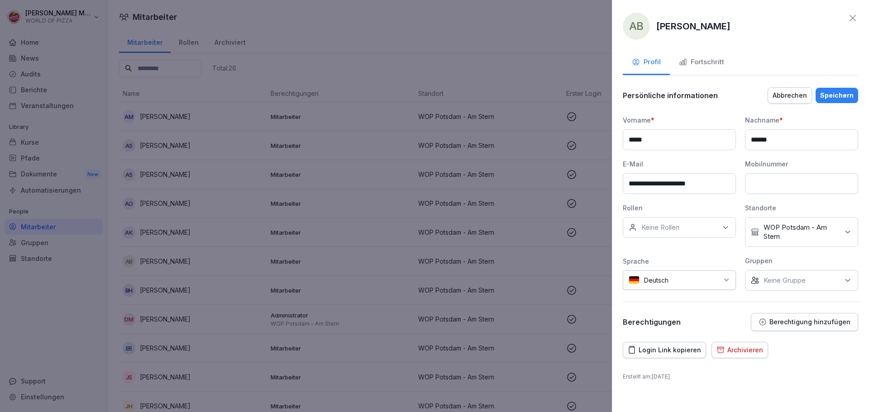
click at [684, 231] on div "Keine Rollen" at bounding box center [679, 227] width 113 height 21
click at [652, 299] on label "Innendienst" at bounding box center [660, 298] width 36 height 8
click at [832, 98] on div "Speichern" at bounding box center [836, 95] width 33 height 10
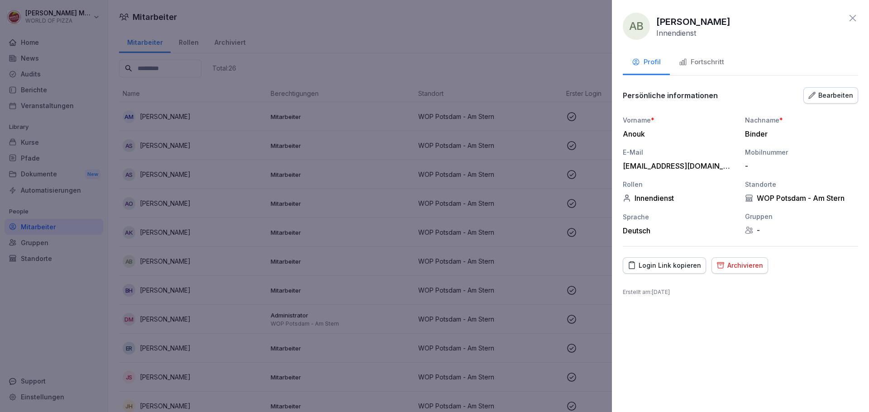
click at [713, 62] on div "Fortschritt" at bounding box center [701, 62] width 45 height 10
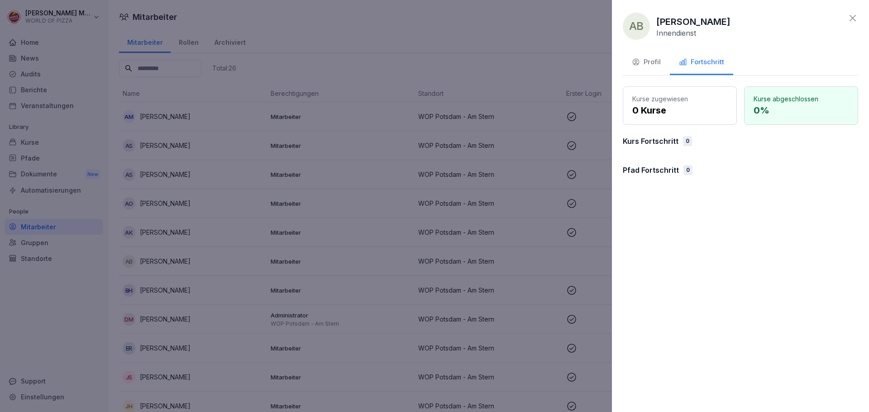
click at [659, 65] on div "Profil" at bounding box center [646, 62] width 29 height 10
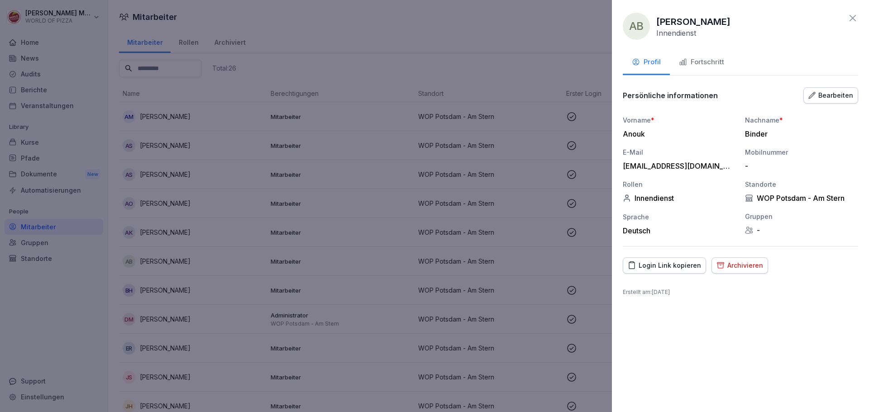
click at [853, 22] on icon at bounding box center [852, 18] width 11 height 11
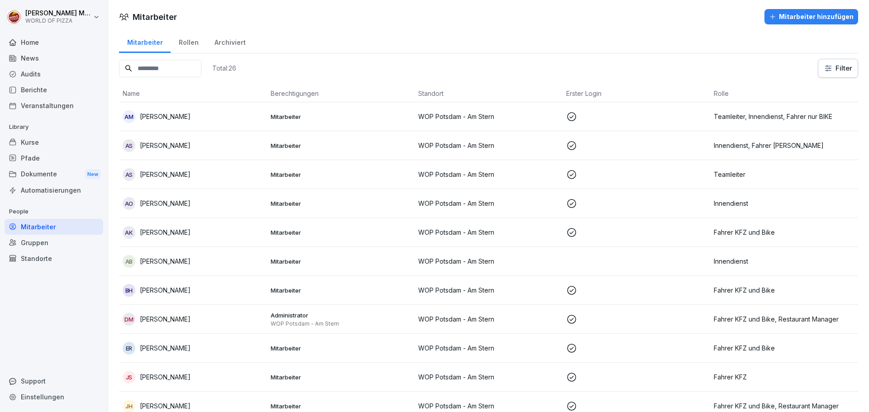
click at [162, 67] on input at bounding box center [160, 69] width 82 height 18
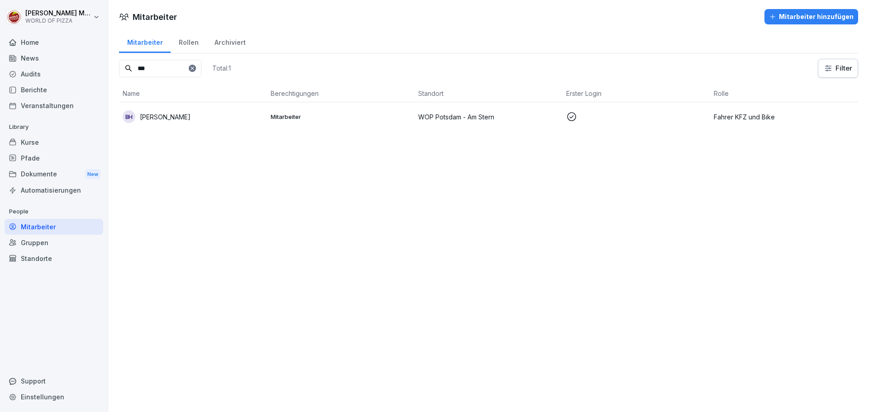
type input "***"
click at [796, 9] on button "Mitarbeiter hinzufügen" at bounding box center [811, 16] width 94 height 15
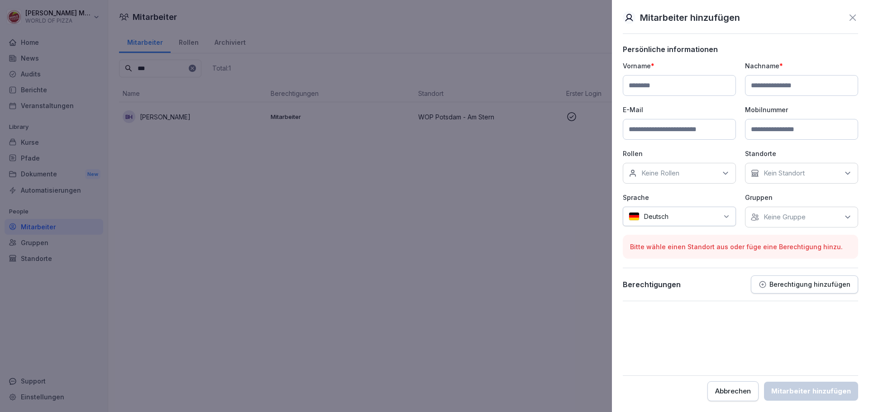
click at [674, 91] on input at bounding box center [679, 85] width 113 height 21
type input "*****"
click at [796, 87] on input at bounding box center [801, 85] width 113 height 21
type input "*********"
click at [668, 130] on input at bounding box center [679, 129] width 113 height 21
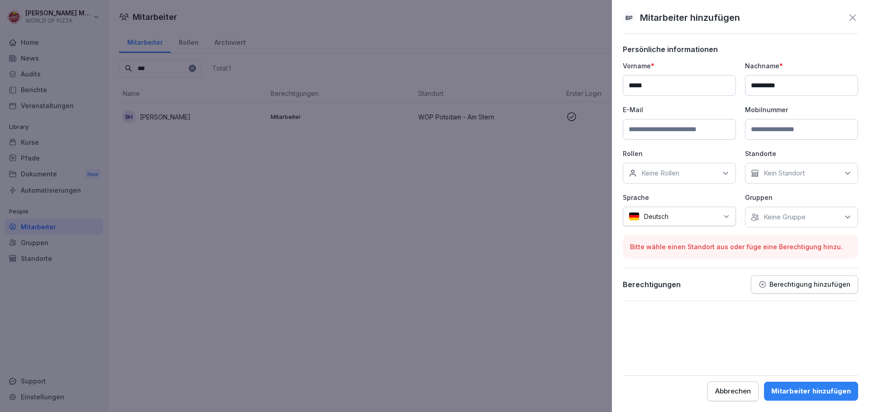
paste input "**********"
type input "**********"
click at [690, 178] on div "Keine Rollen" at bounding box center [679, 173] width 113 height 21
click at [668, 248] on label "Fahrer Fahrrad" at bounding box center [664, 249] width 45 height 8
click at [667, 265] on label "Fahrer KFZ" at bounding box center [659, 266] width 35 height 8
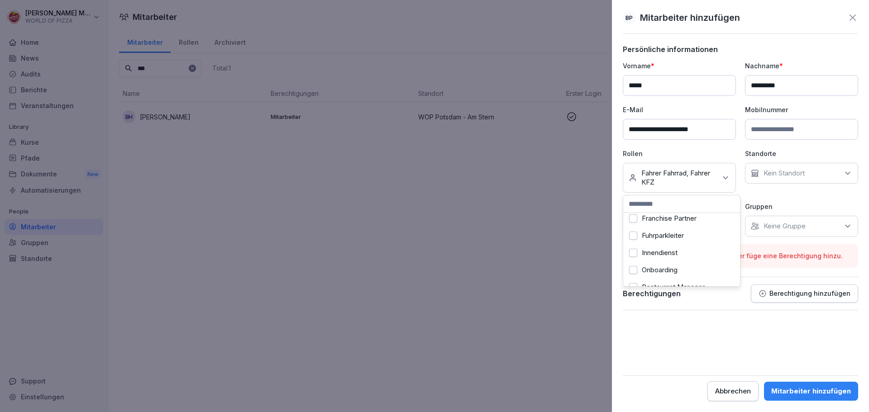
click at [635, 254] on button "Innendienst" at bounding box center [633, 253] width 8 height 8
click at [661, 271] on label "Teamleiter" at bounding box center [658, 275] width 33 height 8
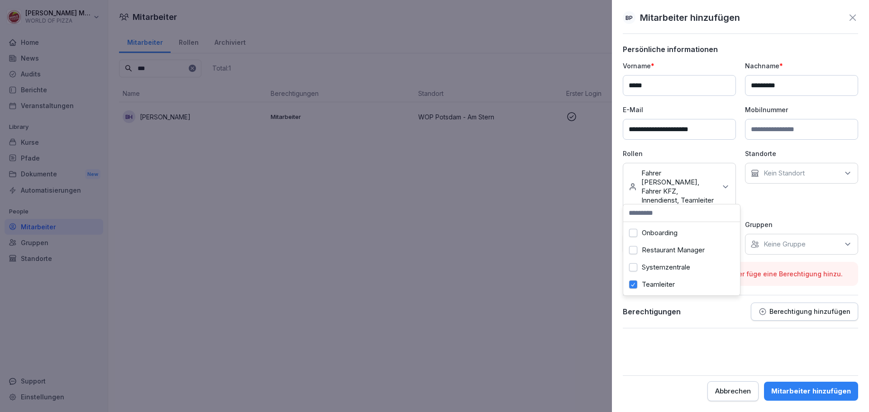
click at [675, 347] on form "**********" at bounding box center [740, 223] width 235 height 356
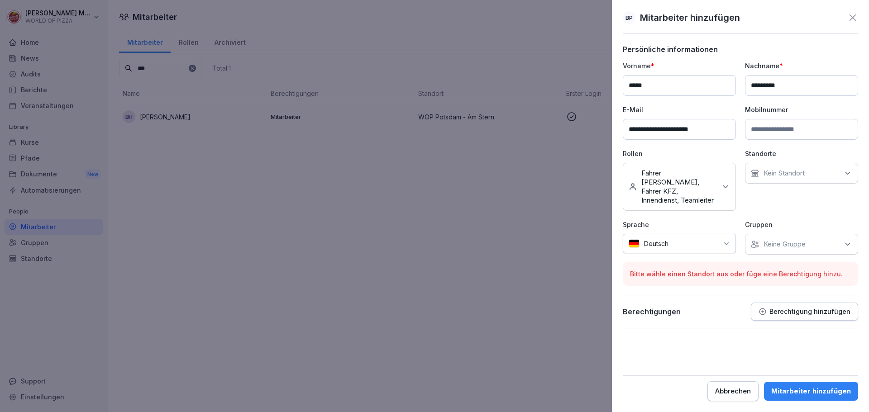
click at [795, 176] on p "Kein Standort" at bounding box center [783, 173] width 41 height 9
click at [791, 217] on label "WOP Potsdam - Am Stern" at bounding box center [804, 215] width 81 height 8
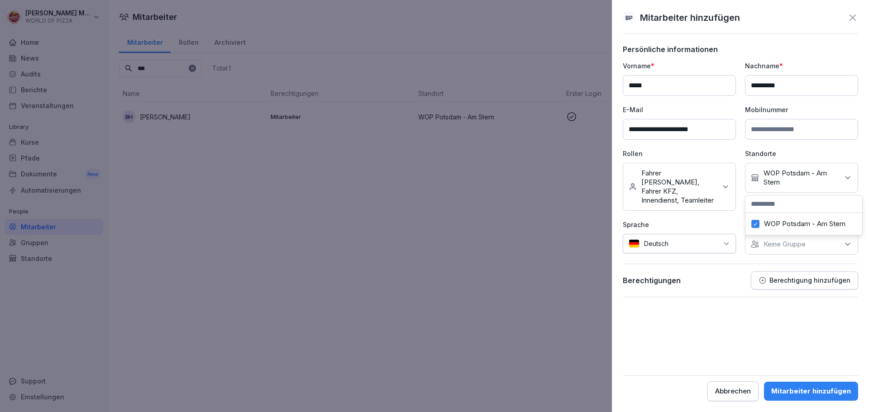
click at [818, 390] on div "Mitarbeiter hinzufügen" at bounding box center [811, 391] width 80 height 10
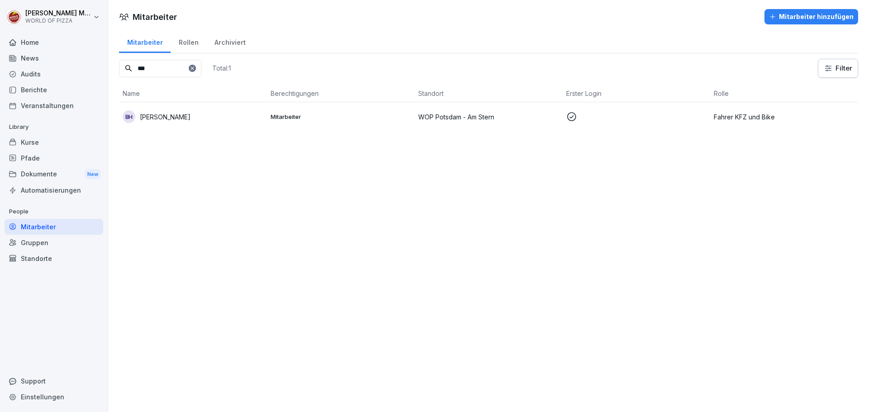
drag, startPoint x: 156, startPoint y: 71, endPoint x: 90, endPoint y: 80, distance: 65.7
click at [90, 80] on div "Daniel Mörsel WORLD OF PIZZA Home News Audits Berichte Veranstaltungen Library …" at bounding box center [434, 206] width 869 height 412
drag, startPoint x: 146, startPoint y: 71, endPoint x: 122, endPoint y: 71, distance: 23.5
click at [122, 71] on input "**" at bounding box center [160, 69] width 82 height 18
type input "*"
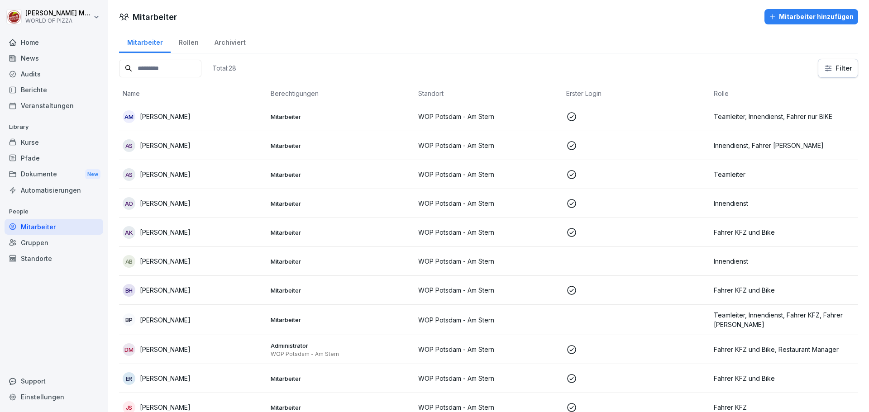
click at [791, 21] on div "Mitarbeiter hinzufügen" at bounding box center [811, 17] width 85 height 10
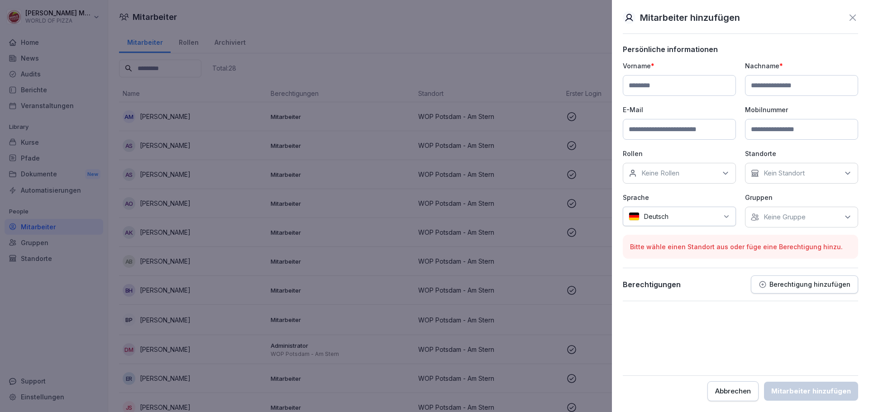
click at [657, 88] on input at bounding box center [679, 85] width 113 height 21
click at [670, 130] on input at bounding box center [679, 129] width 113 height 21
paste input "**********"
type input "**********"
click at [675, 173] on p "Keine Rollen" at bounding box center [660, 173] width 38 height 9
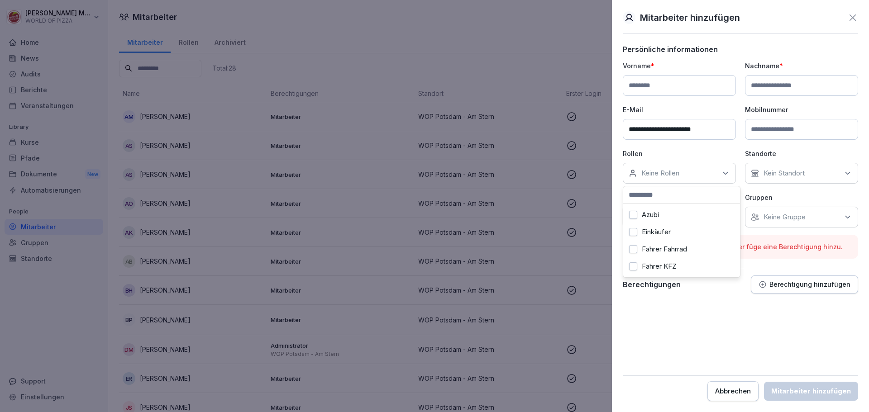
click at [673, 266] on label "Fahrer KFZ" at bounding box center [659, 266] width 35 height 8
click at [668, 250] on label "Fahrer Fahrrad" at bounding box center [664, 249] width 45 height 8
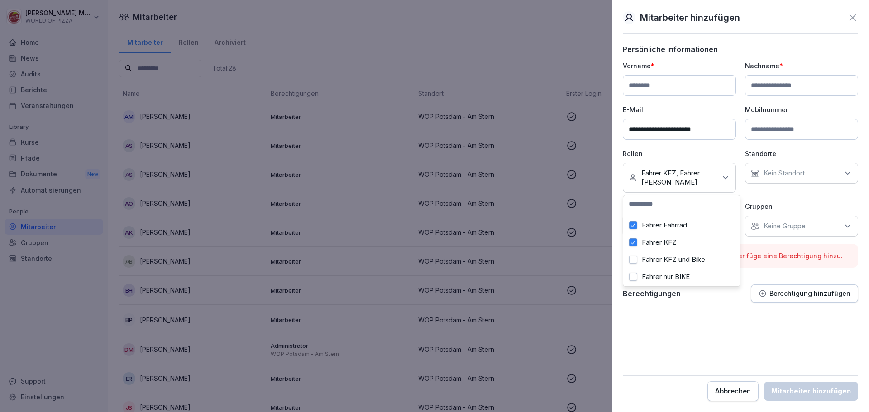
scroll to position [36, 0]
click at [735, 336] on form "**********" at bounding box center [740, 223] width 235 height 356
click at [772, 233] on div "Keine Gruppe" at bounding box center [801, 226] width 113 height 21
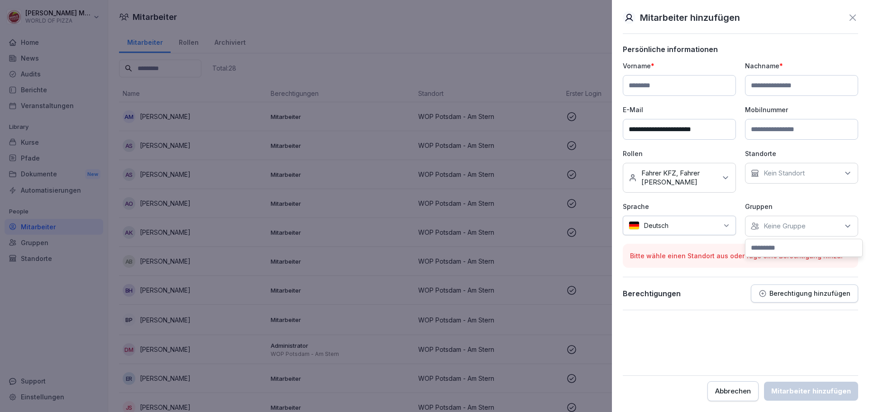
click at [774, 219] on div "Keine Gruppe" at bounding box center [801, 226] width 113 height 21
click at [787, 172] on p "Kein Standort" at bounding box center [783, 173] width 41 height 9
click at [783, 216] on label "WOP Potsdam - Am Stern" at bounding box center [804, 215] width 81 height 8
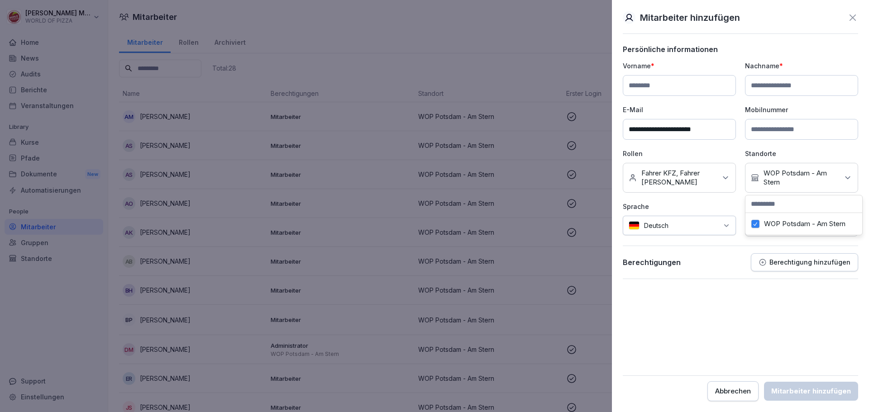
click at [659, 90] on input at bounding box center [679, 85] width 113 height 21
click at [659, 88] on input at bounding box center [679, 85] width 113 height 21
paste input "*******"
type input "*******"
click at [771, 89] on input at bounding box center [801, 85] width 113 height 21
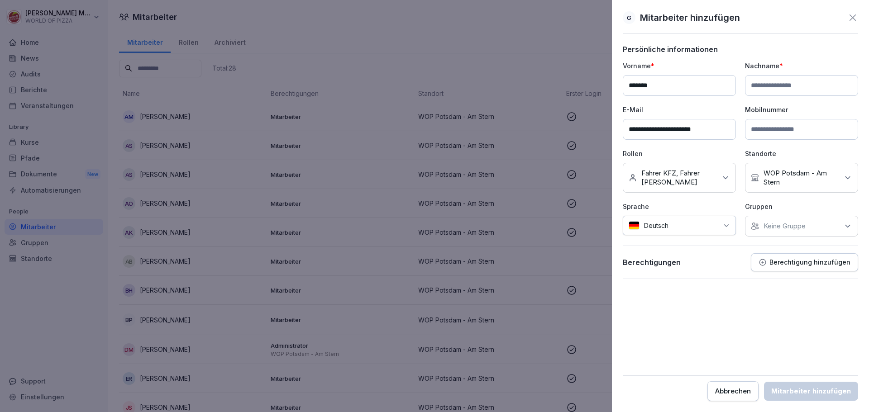
paste input "********"
type input "********"
click at [823, 388] on div "Mitarbeiter hinzufügen" at bounding box center [811, 391] width 80 height 10
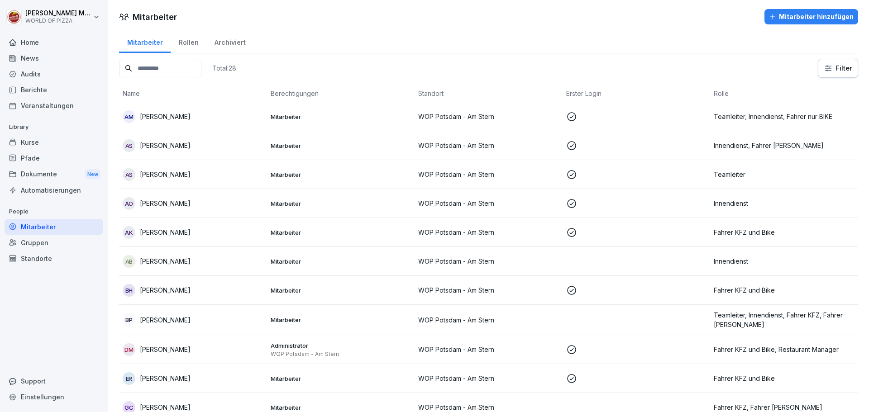
click at [143, 66] on input at bounding box center [160, 69] width 82 height 18
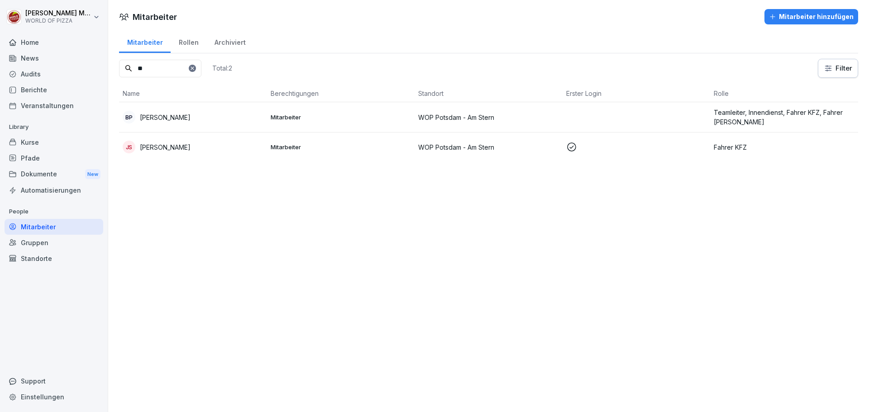
type input "*"
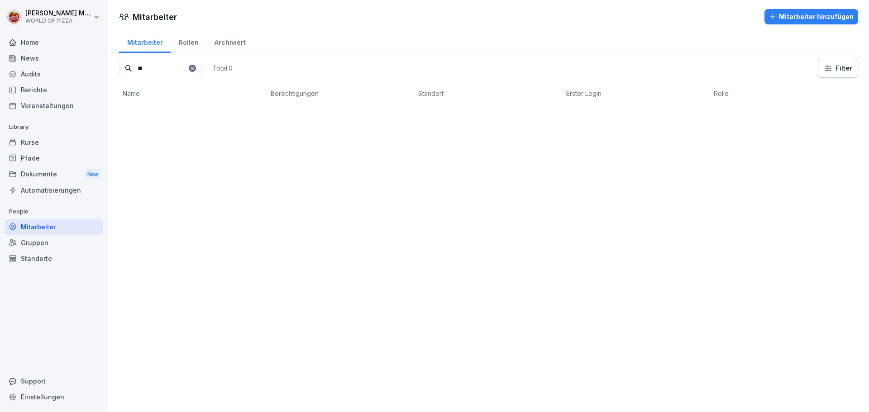
type input "*"
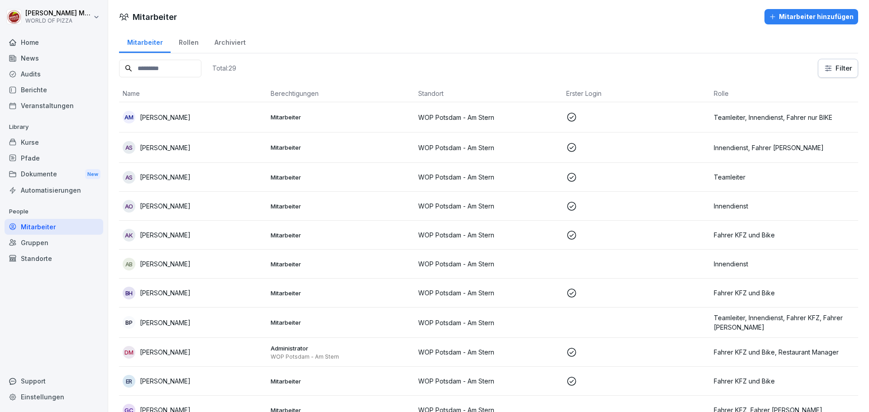
click at [798, 13] on div "Mitarbeiter hinzufügen" at bounding box center [811, 17] width 85 height 10
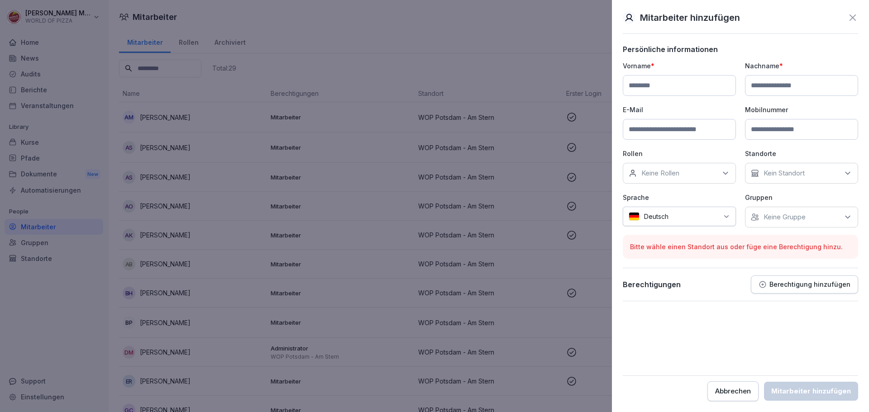
click at [653, 86] on input at bounding box center [679, 85] width 113 height 21
type input "******"
click at [778, 85] on input at bounding box center [801, 85] width 113 height 21
type input "****"
click at [692, 132] on input at bounding box center [679, 129] width 113 height 21
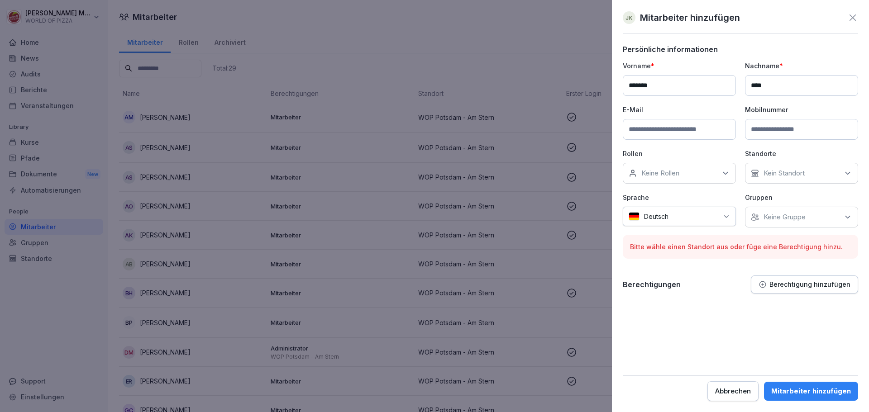
paste input "**********"
type input "**********"
click at [700, 182] on div "Keine Rollen" at bounding box center [679, 173] width 113 height 21
click at [672, 266] on label "Fahrer KFZ" at bounding box center [659, 266] width 35 height 8
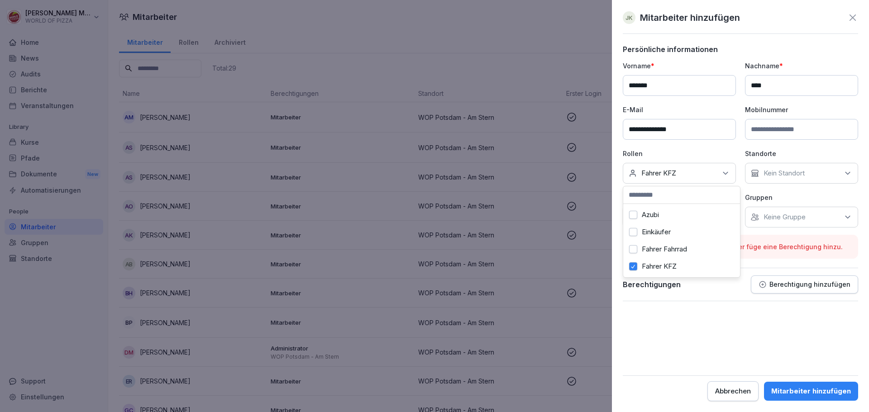
click at [670, 249] on label "Fahrer Fahrrad" at bounding box center [664, 249] width 45 height 8
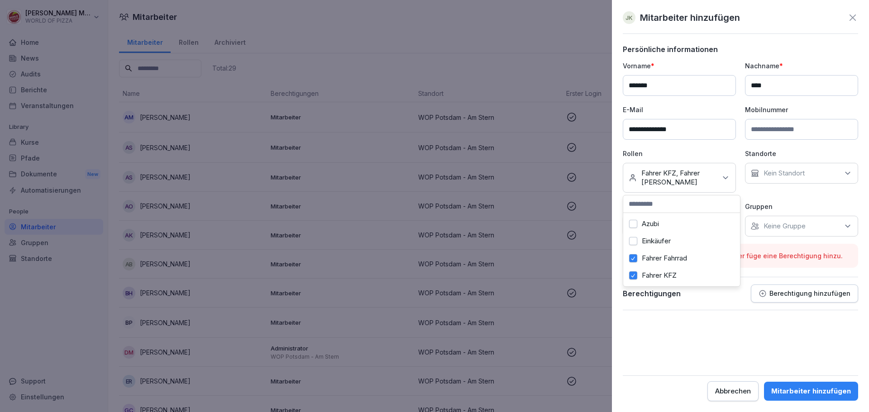
click at [727, 306] on div "Berechtigungen Berechtigung hinzufügen" at bounding box center [740, 298] width 235 height 26
click at [771, 176] on p "Kein Standort" at bounding box center [783, 173] width 41 height 9
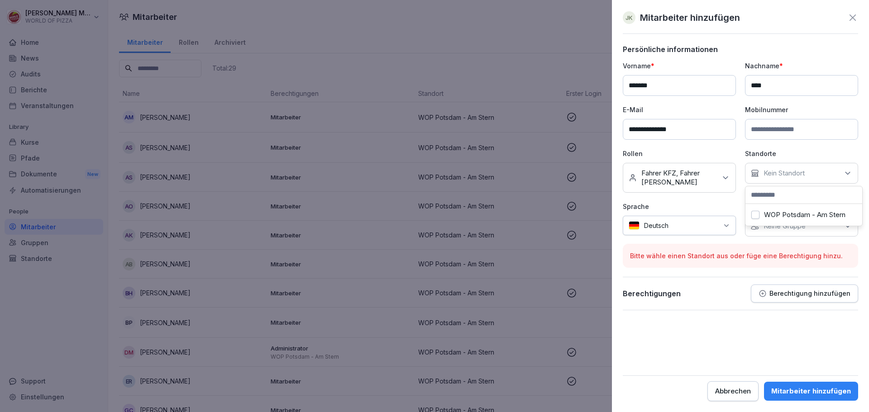
click at [778, 216] on label "WOP Potsdam - Am Stern" at bounding box center [804, 215] width 81 height 8
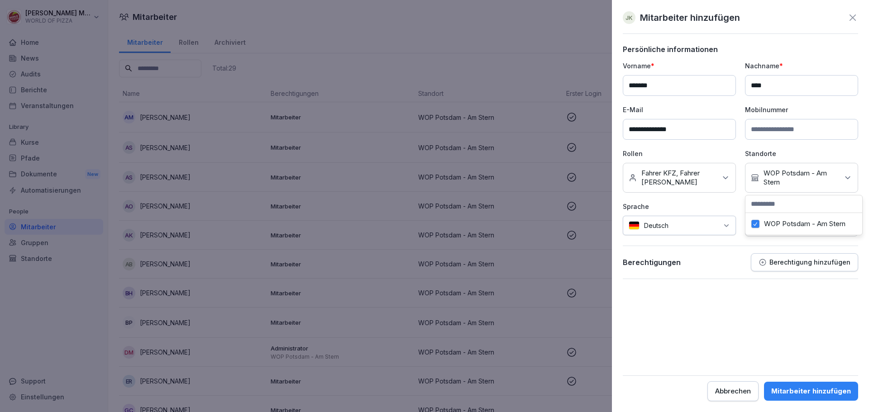
click at [813, 391] on div "Mitarbeiter hinzufügen" at bounding box center [811, 391] width 80 height 10
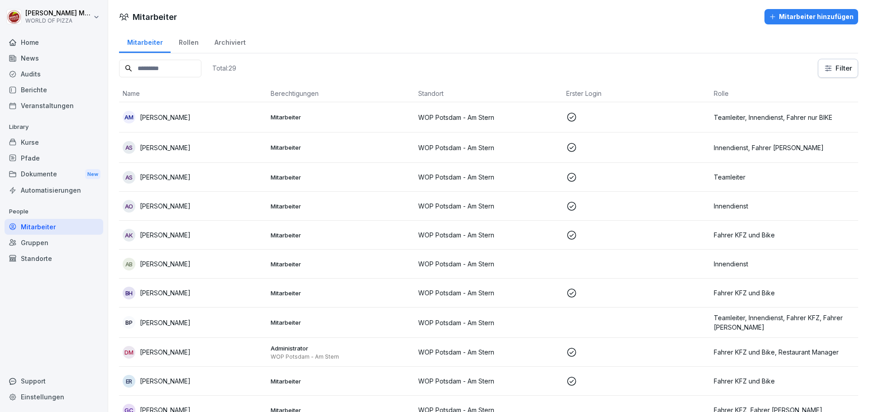
click at [142, 65] on input at bounding box center [160, 69] width 82 height 18
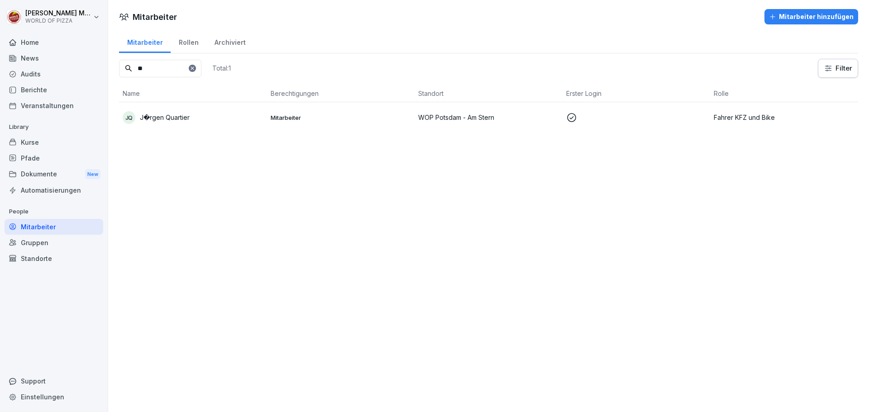
drag, startPoint x: 170, startPoint y: 69, endPoint x: 111, endPoint y: 65, distance: 59.0
click at [111, 65] on div "Mitarbeiter Rollen Archiviert ** Total: 1 Filter Name Berechtigungen Standort E…" at bounding box center [488, 85] width 760 height 110
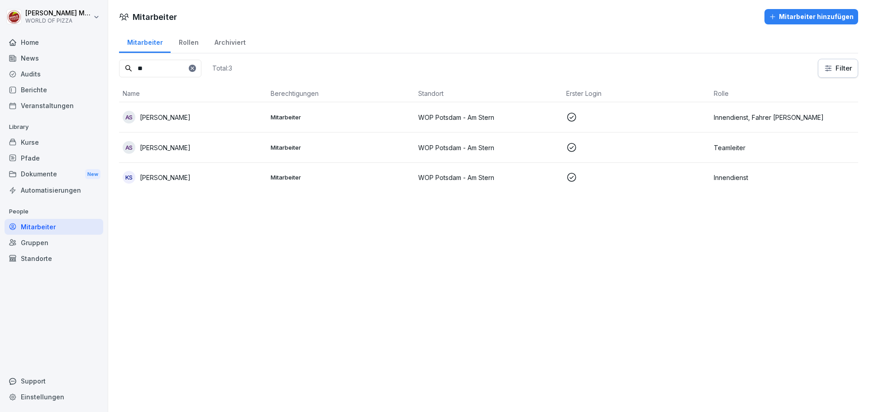
type input "*"
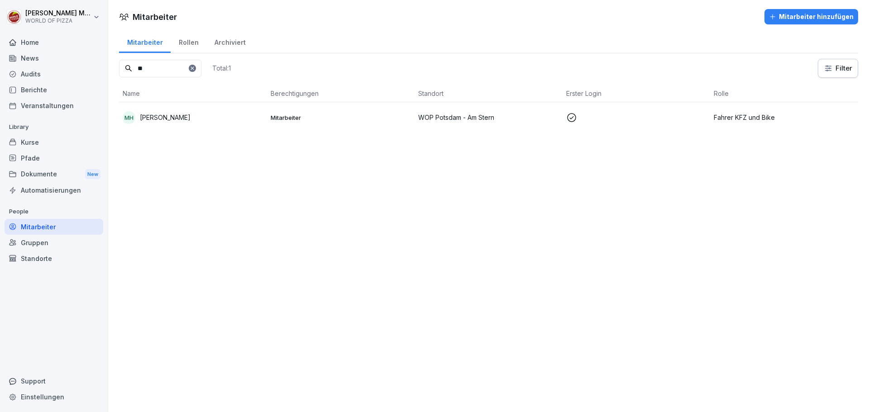
type input "*"
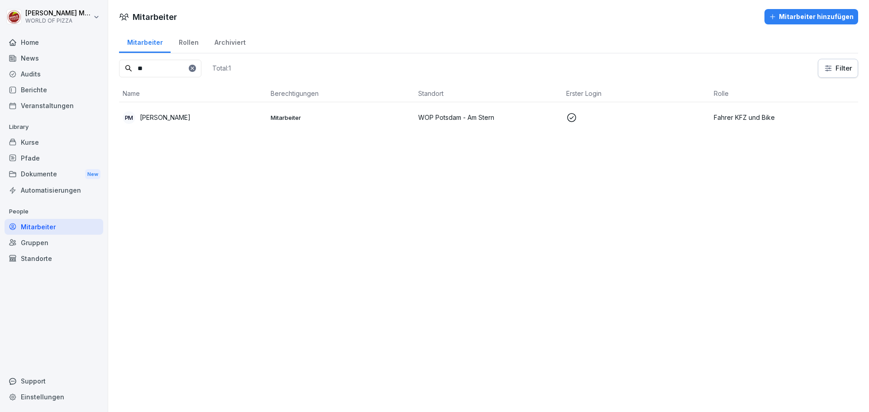
type input "*"
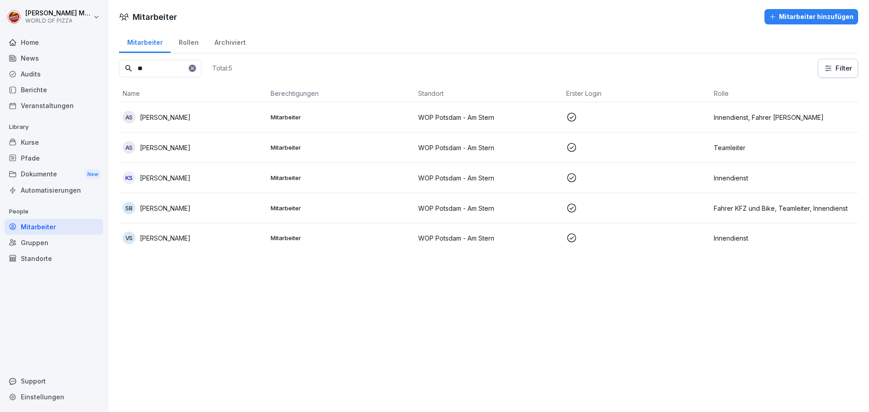
type input "*"
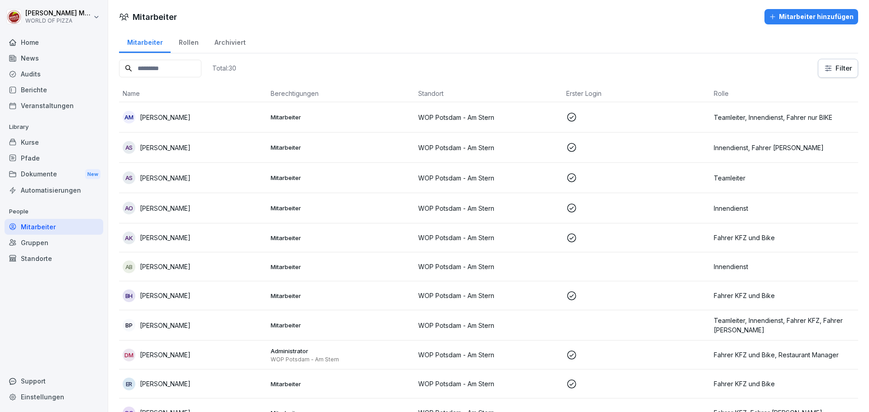
click at [43, 229] on div "Mitarbeiter" at bounding box center [54, 227] width 99 height 16
click at [45, 144] on div "Kurse" at bounding box center [54, 142] width 99 height 16
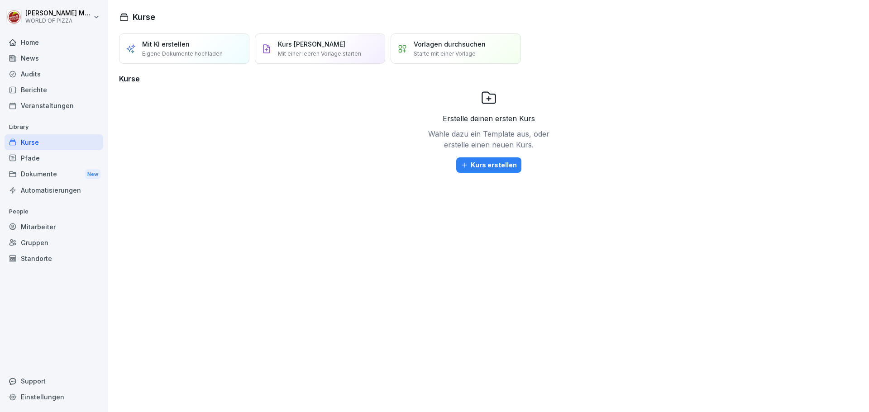
click at [45, 88] on div "Berichte" at bounding box center [54, 90] width 99 height 16
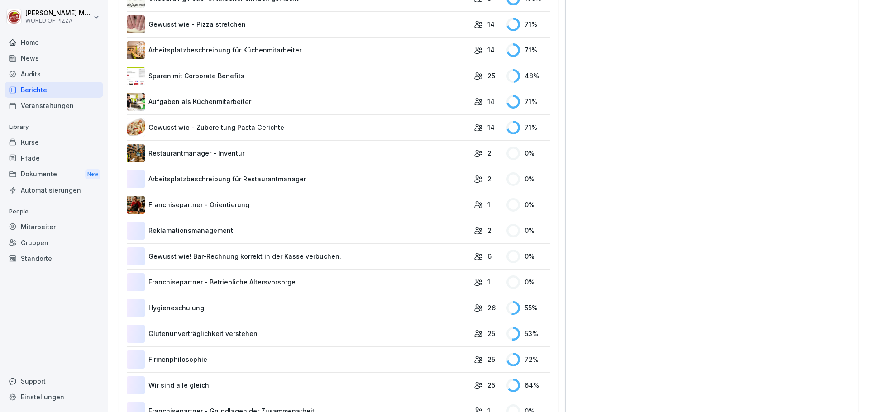
scroll to position [452, 0]
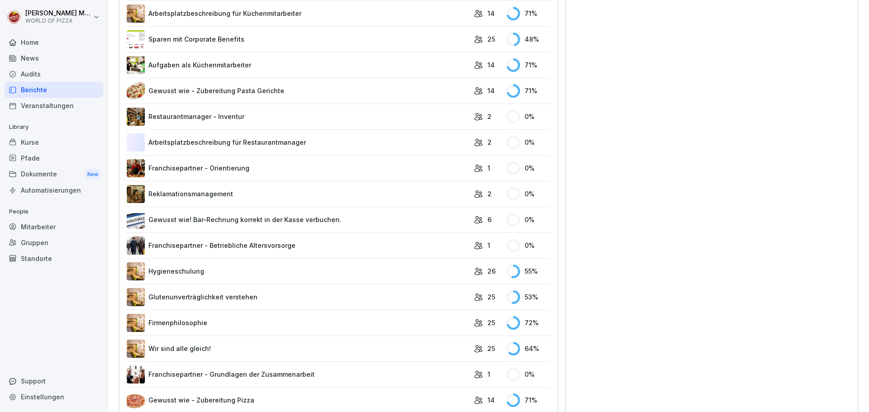
click at [235, 194] on link "Reklamationsmanagement" at bounding box center [298, 194] width 342 height 18
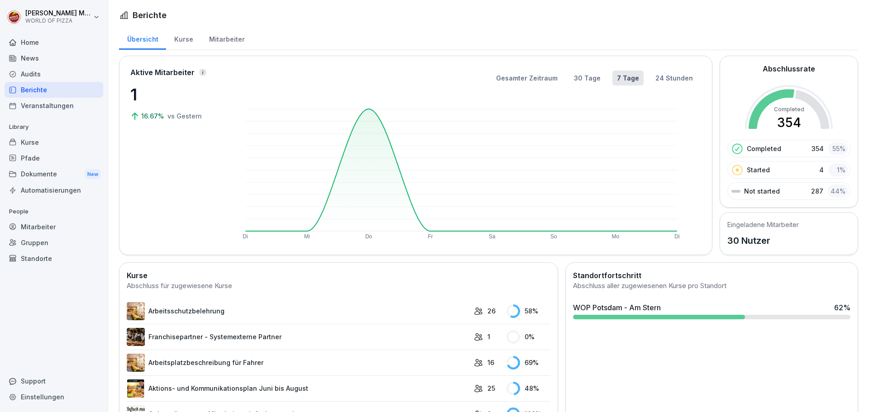
click at [231, 40] on div "Mitarbeiter" at bounding box center [227, 38] width 52 height 23
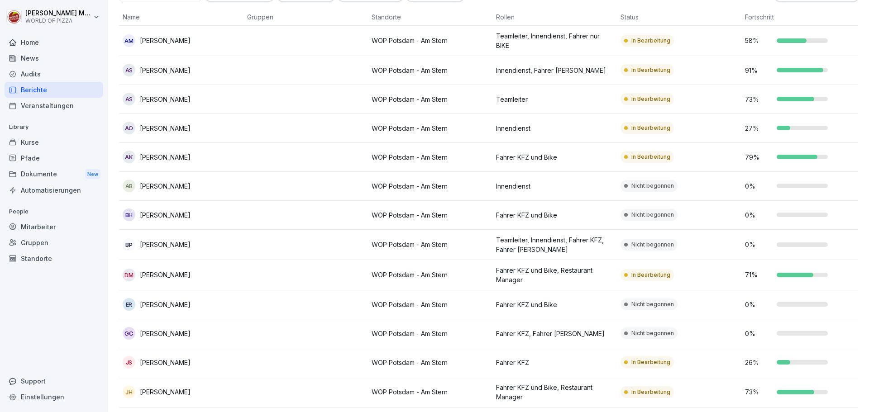
scroll to position [90, 0]
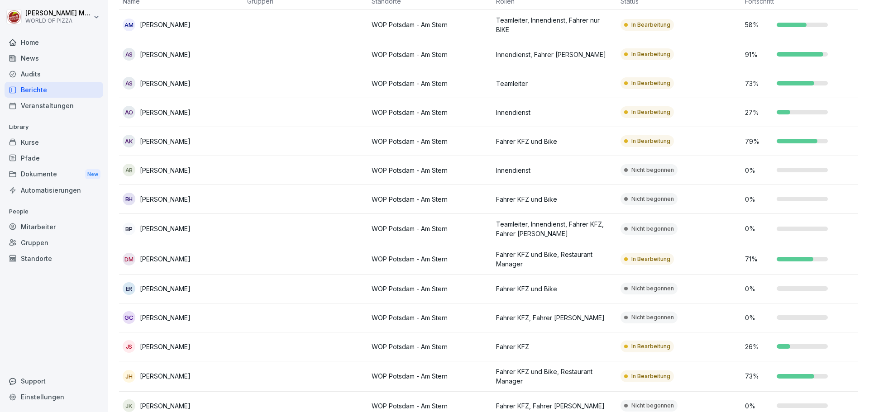
click at [174, 86] on p "[PERSON_NAME]" at bounding box center [165, 84] width 51 height 10
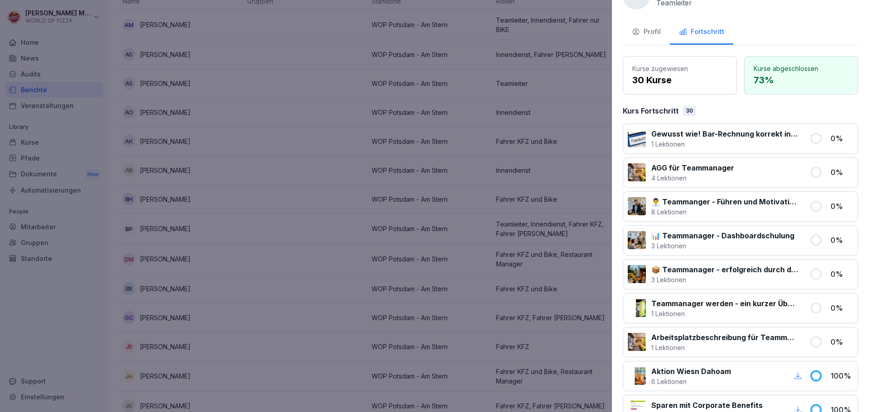
scroll to position [0, 0]
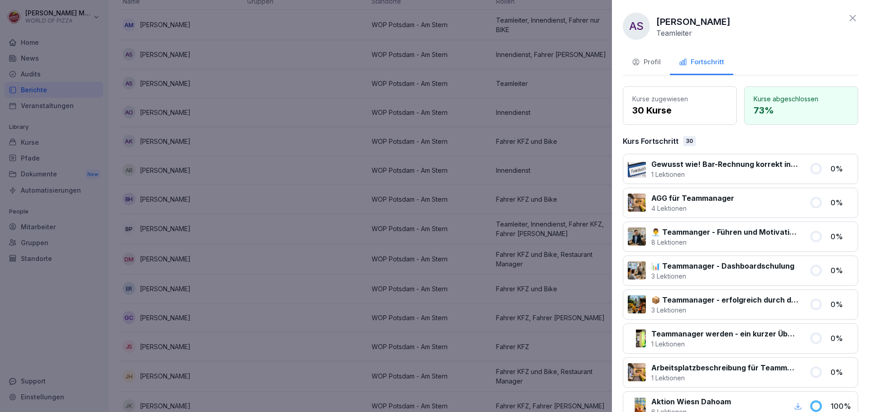
click at [849, 17] on icon at bounding box center [852, 18] width 6 height 6
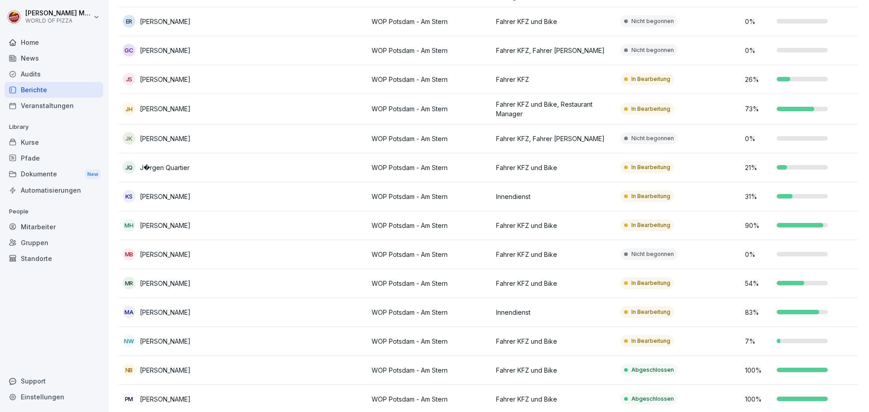
scroll to position [362, 0]
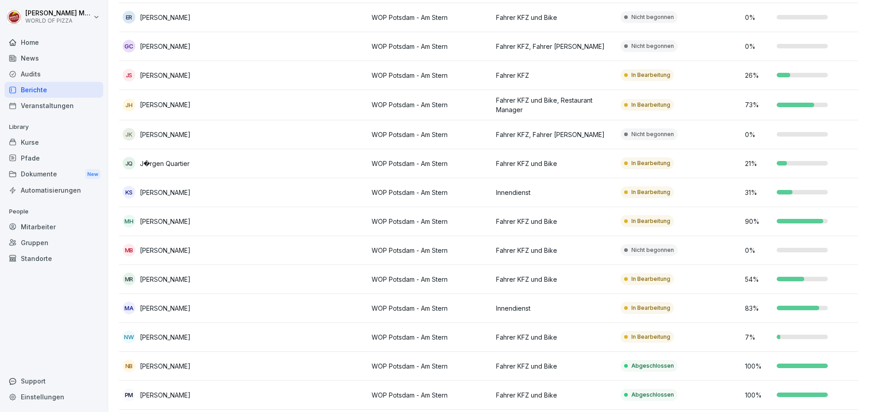
click at [43, 233] on div "Mitarbeiter" at bounding box center [54, 227] width 99 height 16
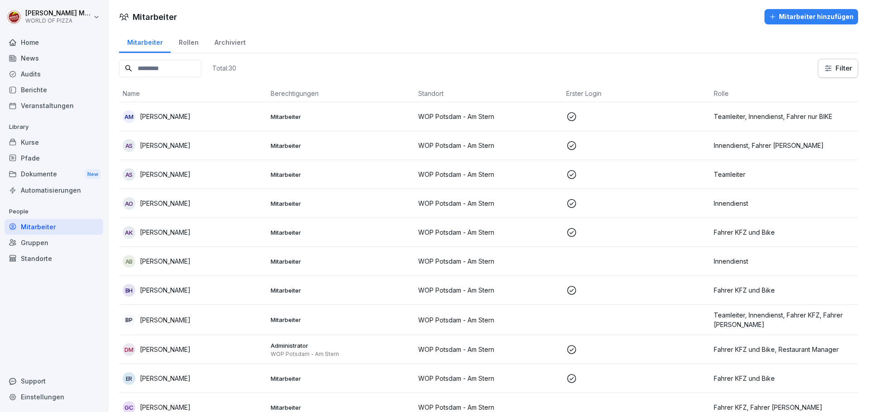
click at [272, 352] on p "WOP Potsdam - Am Stern" at bounding box center [341, 354] width 141 height 7
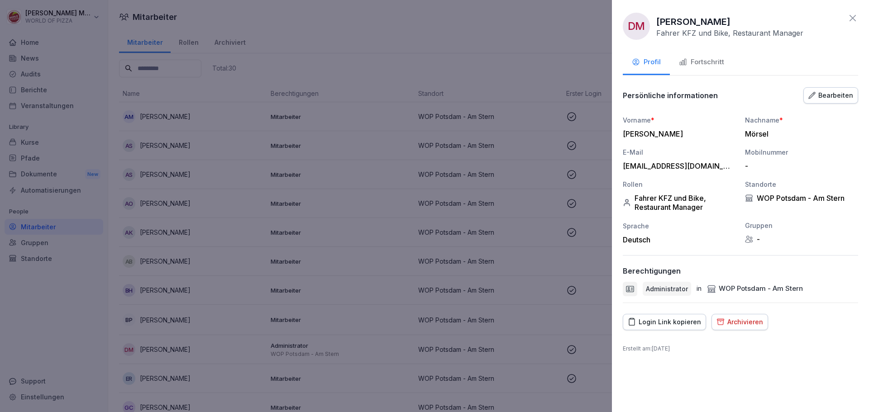
click at [853, 13] on icon at bounding box center [852, 18] width 11 height 11
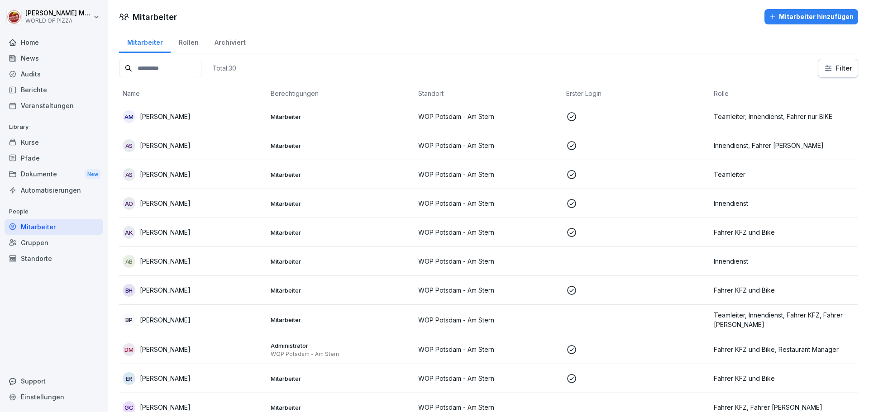
click at [44, 93] on div "Berichte" at bounding box center [54, 90] width 99 height 16
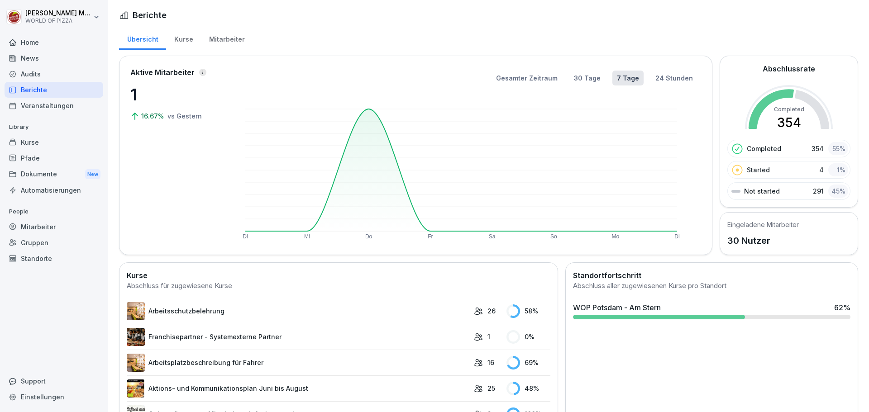
click at [225, 40] on div "Mitarbeiter" at bounding box center [227, 38] width 52 height 23
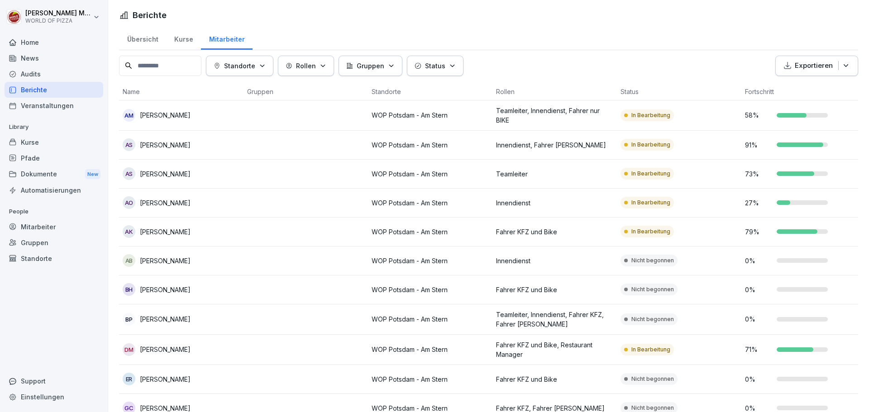
click at [171, 351] on p "[PERSON_NAME]" at bounding box center [165, 350] width 51 height 10
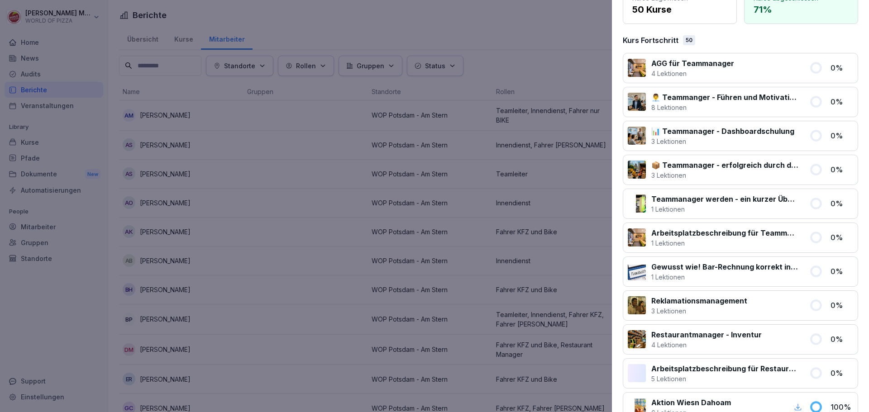
scroll to position [181, 0]
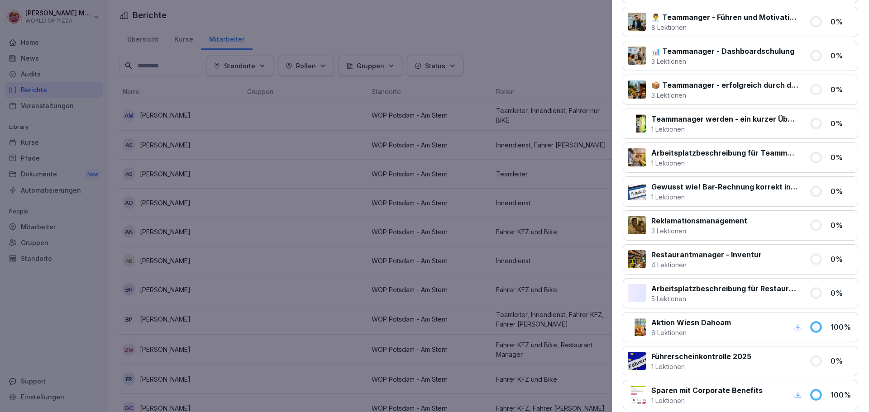
click at [529, 42] on div at bounding box center [434, 206] width 869 height 412
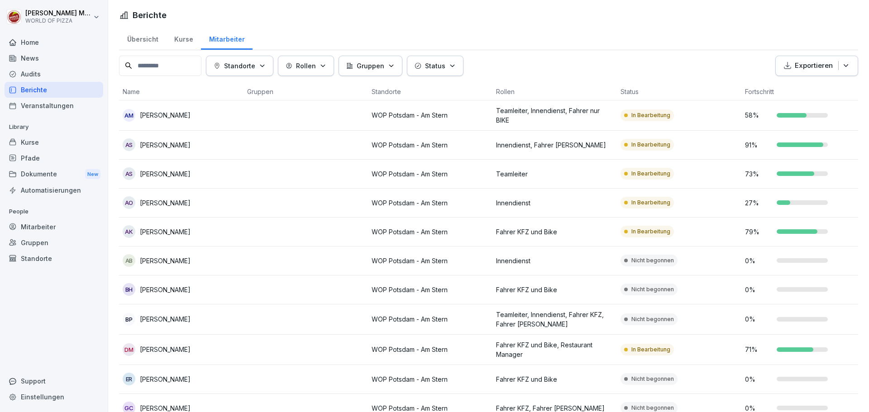
click at [170, 263] on p "[PERSON_NAME]" at bounding box center [165, 261] width 51 height 10
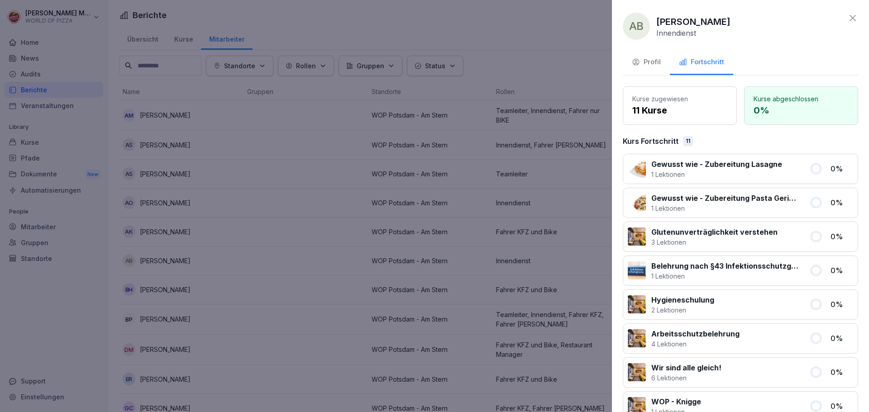
click at [326, 124] on div at bounding box center [434, 206] width 869 height 412
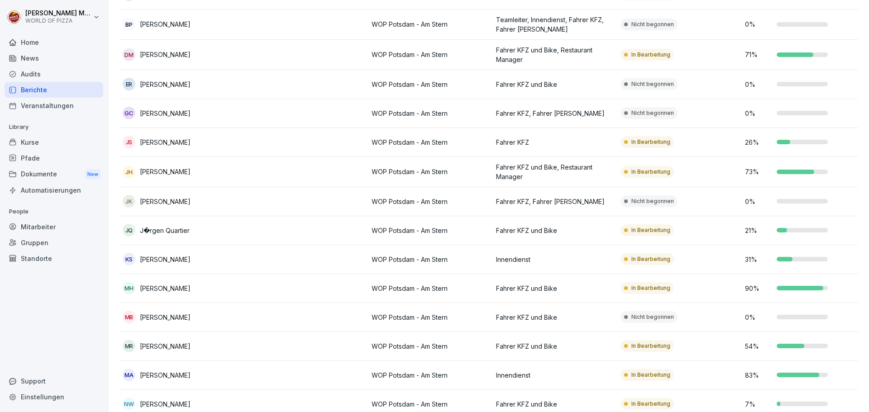
scroll to position [317, 0]
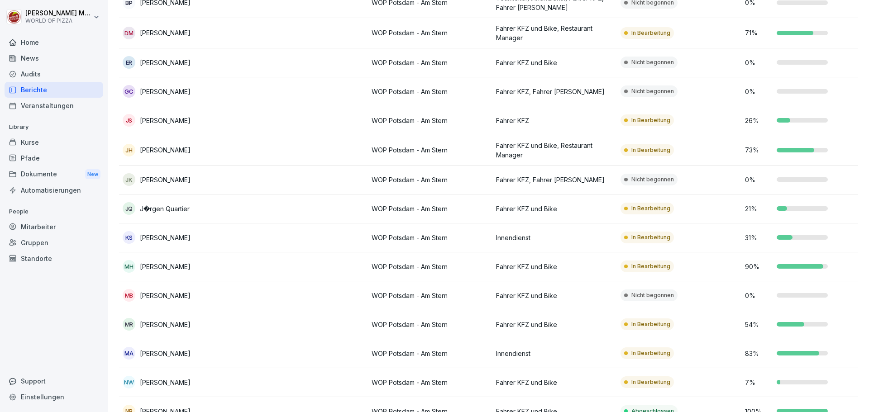
click at [191, 295] on div "MB [PERSON_NAME]" at bounding box center [181, 295] width 117 height 13
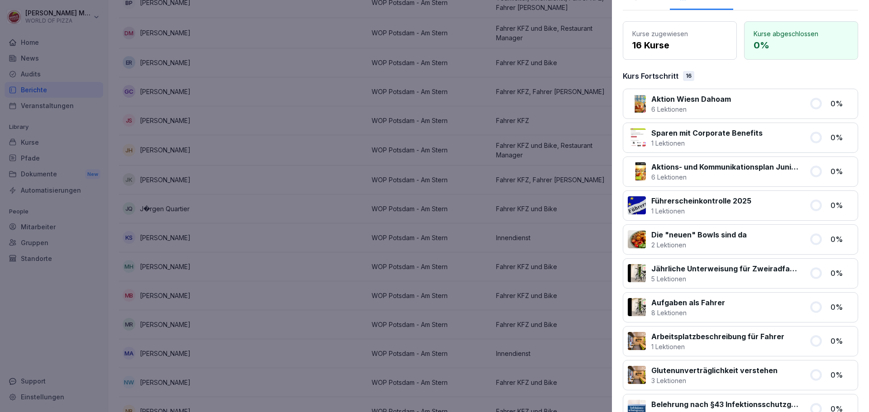
scroll to position [0, 0]
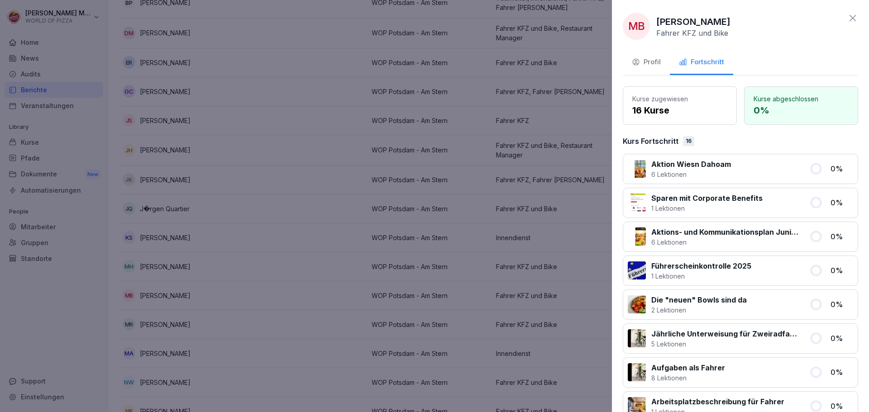
click at [849, 18] on icon at bounding box center [852, 18] width 6 height 6
